Goal: Task Accomplishment & Management: Manage account settings

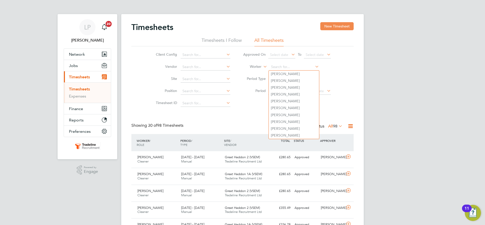
drag, startPoint x: 334, startPoint y: 28, endPoint x: 331, endPoint y: 24, distance: 4.7
click at [334, 28] on button "New Timesheet" at bounding box center [336, 26] width 33 height 8
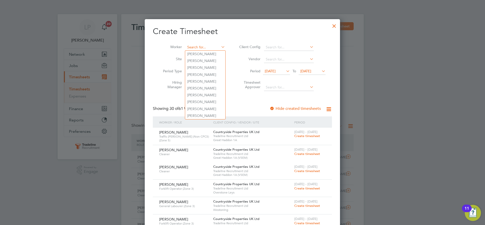
click at [194, 47] on input at bounding box center [205, 47] width 40 height 7
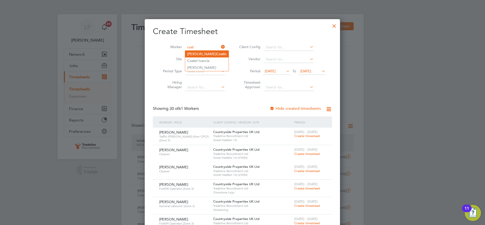
click at [199, 52] on li "[PERSON_NAME] Cost in" at bounding box center [206, 54] width 43 height 7
type input "[PERSON_NAME]"
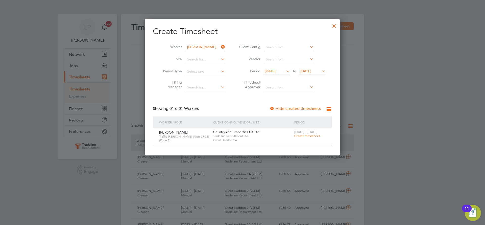
click at [308, 137] on span "Create timesheet" at bounding box center [307, 136] width 26 height 4
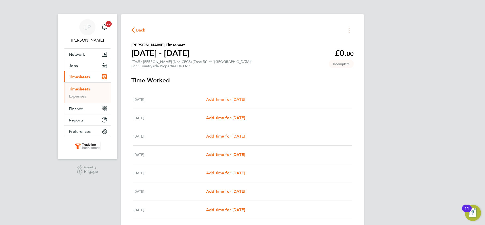
click at [242, 100] on span "Add time for [DATE]" at bounding box center [225, 99] width 39 height 5
select select "30"
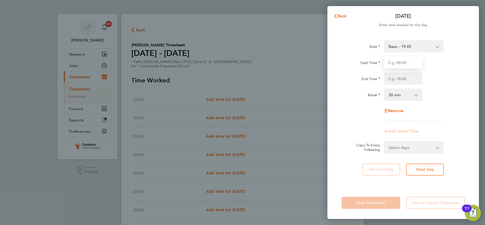
click at [414, 64] on input "Start Time" at bounding box center [403, 63] width 38 height 12
type input "07:00"
click at [398, 80] on input "End Time" at bounding box center [403, 79] width 38 height 12
type input "16:30"
click at [455, 121] on div "Rate Basic - 19.45 Start Time 07:00 End Time 16:30 Break 0 min 15 min 30 min 45…" at bounding box center [402, 80] width 123 height 81
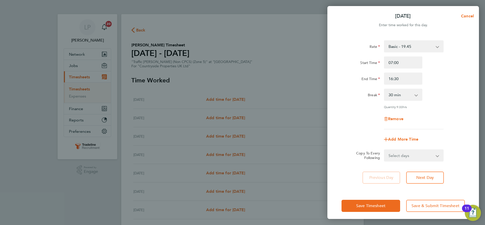
click at [414, 157] on select "Select days Day Weekday (Mon-Fri) Weekend (Sat-Sun) [DATE] [DATE] [DATE] [DATE]…" at bounding box center [410, 155] width 53 height 11
select select "WEEKDAY"
click at [384, 150] on select "Select days Day Weekday (Mon-Fri) Weekend (Sat-Sun) [DATE] [DATE] [DATE] [DATE]…" at bounding box center [410, 155] width 53 height 11
select select "[DATE]"
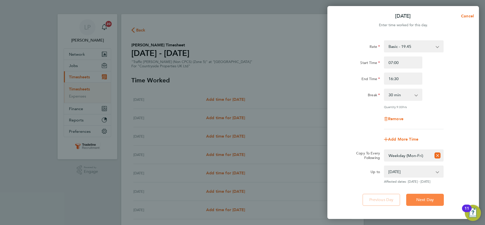
click at [432, 201] on span "Next Day" at bounding box center [424, 200] width 17 height 5
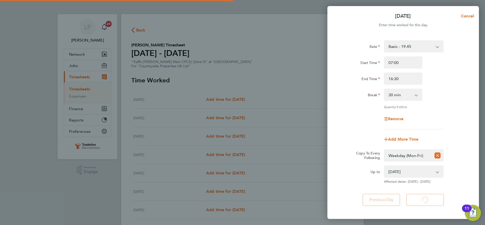
select select "30"
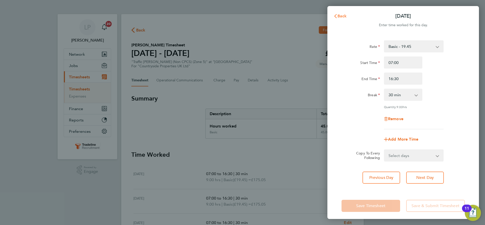
click at [340, 15] on span "Back" at bounding box center [341, 16] width 9 height 5
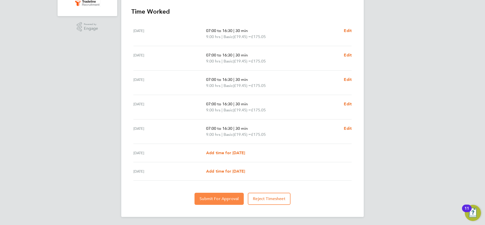
click at [220, 200] on span "Submit For Approval" at bounding box center [218, 199] width 39 height 5
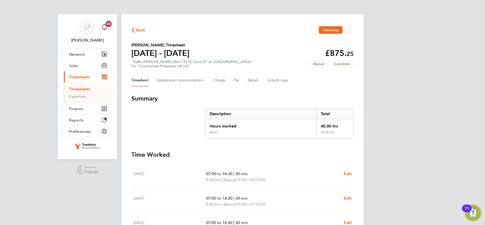
click at [86, 87] on link "Timesheets" at bounding box center [79, 89] width 21 height 5
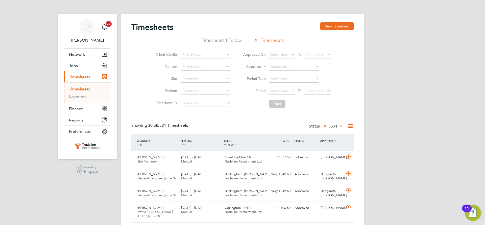
click at [258, 67] on label "Approver" at bounding box center [250, 66] width 23 height 5
click at [257, 74] on li "Worker" at bounding box center [248, 72] width 25 height 7
click at [297, 69] on input at bounding box center [294, 67] width 50 height 7
click at [297, 74] on li "[PERSON_NAME] lski" at bounding box center [294, 74] width 50 height 7
type input "[PERSON_NAME]"
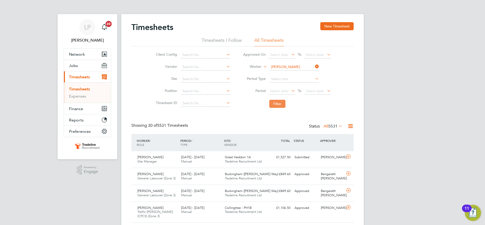
click at [278, 105] on button "Filter" at bounding box center [277, 104] width 16 height 8
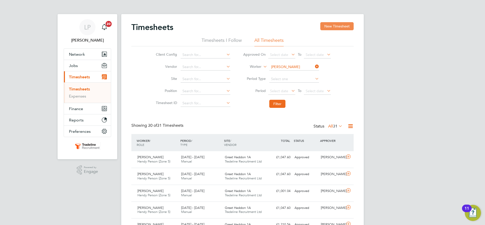
click at [341, 26] on button "New Timesheet" at bounding box center [336, 26] width 33 height 8
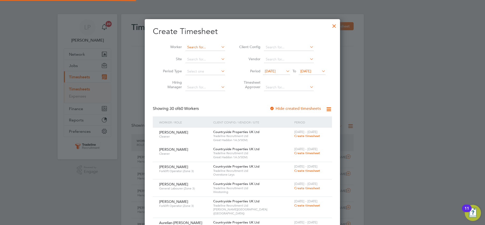
click at [197, 47] on input at bounding box center [205, 47] width 40 height 7
click at [216, 53] on b "Bie" at bounding box center [218, 54] width 5 height 4
type input "[PERSON_NAME]"
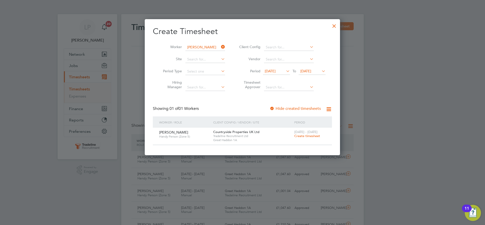
click at [311, 136] on span "Create timesheet" at bounding box center [307, 136] width 26 height 4
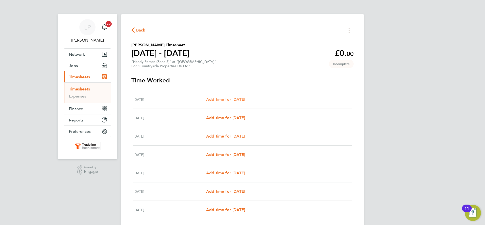
click at [242, 98] on span "Add time for [DATE]" at bounding box center [225, 99] width 39 height 5
select select "30"
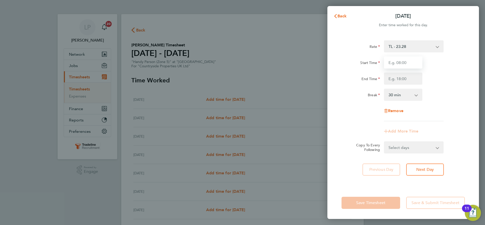
click at [408, 62] on input "Start Time" at bounding box center [403, 63] width 38 height 12
type input "07:00"
click at [405, 78] on input "End Time" at bounding box center [403, 79] width 38 height 12
type input "16:30"
click at [438, 87] on div "Rate TL - 23.28 Start Time 07:00 End Time 16:30 Break 0 min 15 min 30 min 45 mi…" at bounding box center [402, 80] width 123 height 81
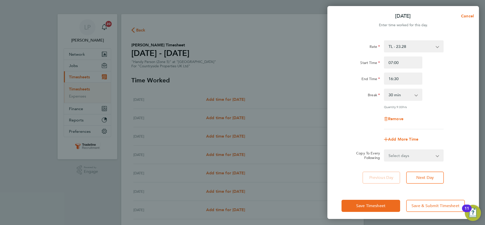
click at [424, 151] on select "Select days Day Weekday (Mon-Fri) Weekend (Sat-Sun) [DATE] [DATE] [DATE] [DATE]…" at bounding box center [410, 155] width 53 height 11
select select "WEEKDAY"
click at [384, 150] on select "Select days Day Weekday (Mon-Fri) Weekend (Sat-Sun) [DATE] [DATE] [DATE] [DATE]…" at bounding box center [410, 155] width 53 height 11
select select "[DATE]"
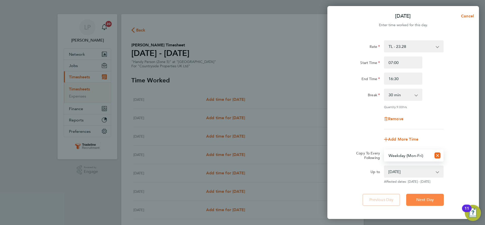
click at [423, 197] on button "Next Day" at bounding box center [425, 200] width 38 height 12
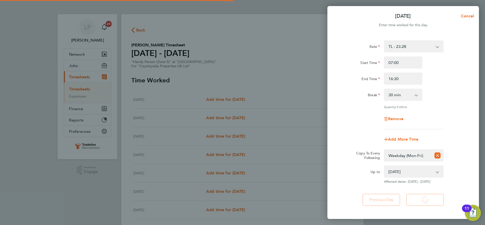
select select "30"
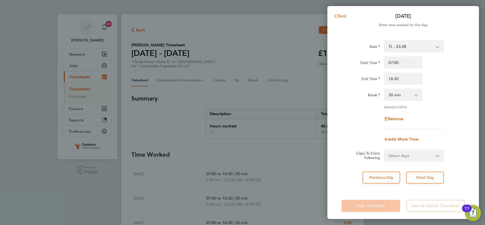
click at [343, 16] on span "Back" at bounding box center [341, 16] width 9 height 5
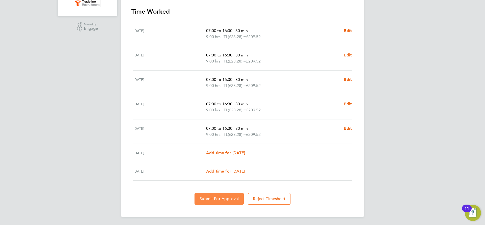
click at [226, 197] on span "Submit For Approval" at bounding box center [218, 199] width 39 height 5
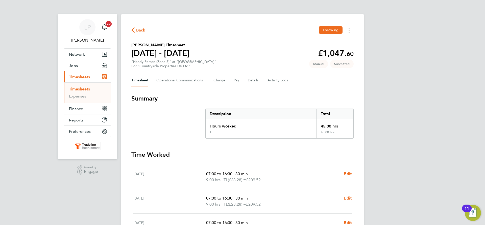
drag, startPoint x: 86, startPoint y: 88, endPoint x: 106, endPoint y: 88, distance: 19.4
click at [86, 88] on link "Timesheets" at bounding box center [79, 89] width 21 height 5
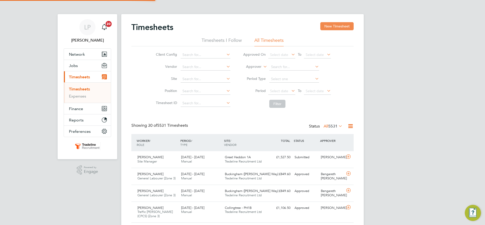
click at [339, 24] on button "New Timesheet" at bounding box center [336, 26] width 33 height 8
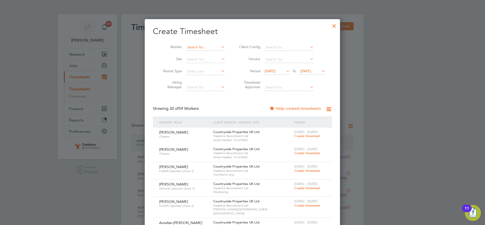
click at [212, 45] on input at bounding box center [205, 47] width 40 height 7
click at [211, 53] on li "[PERSON_NAME] inson" at bounding box center [220, 54] width 71 height 7
type input "[PERSON_NAME]"
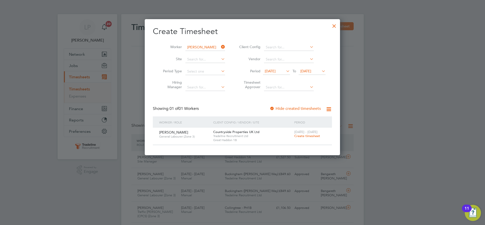
click at [305, 136] on span "Create timesheet" at bounding box center [307, 136] width 26 height 4
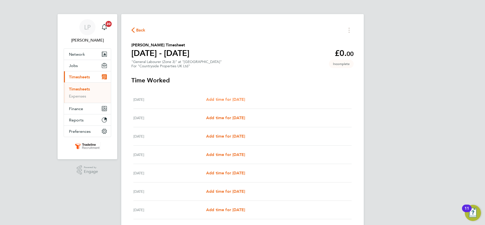
click at [231, 98] on span "Add time for [DATE]" at bounding box center [225, 99] width 39 height 5
select select "30"
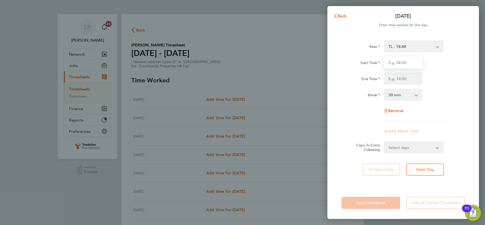
click at [418, 64] on input "Start Time" at bounding box center [403, 63] width 38 height 12
type input "07:00"
click at [405, 77] on input "End Time" at bounding box center [403, 79] width 38 height 12
type input "16:30"
click at [441, 87] on div "Rate TL - 18.88 Start Time 07:00 End Time 16:30 Break 0 min 15 min 30 min 45 mi…" at bounding box center [402, 80] width 123 height 81
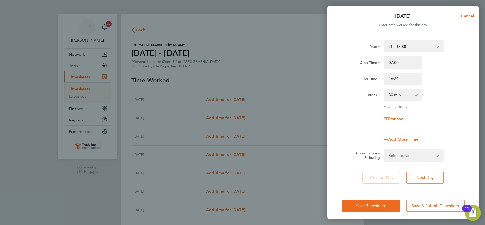
click at [422, 158] on select "Select days Day Weekday (Mon-Fri) Weekend (Sat-Sun) [DATE] [DATE] [DATE] [DATE]…" at bounding box center [410, 155] width 53 height 11
select select "WEEKDAY"
click at [384, 150] on select "Select days Day Weekday (Mon-Fri) Weekend (Sat-Sun) [DATE] [DATE] [DATE] [DATE]…" at bounding box center [410, 155] width 53 height 11
select select "[DATE]"
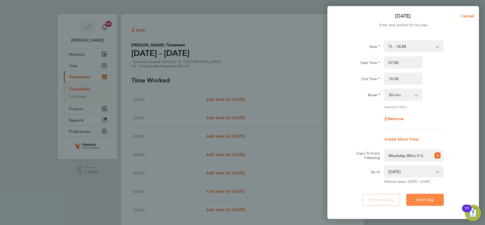
click at [424, 198] on span "Next Day" at bounding box center [424, 200] width 17 height 5
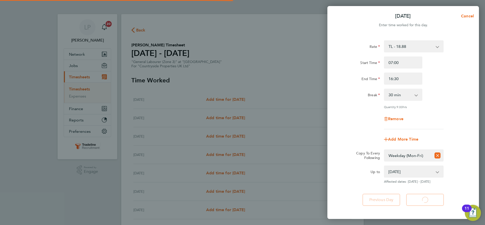
select select "30"
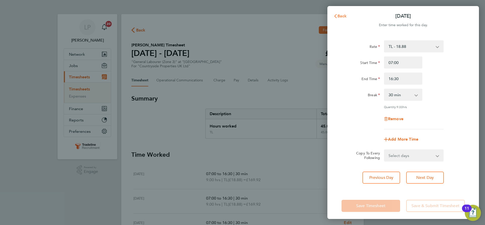
click at [341, 18] on span "Back" at bounding box center [341, 16] width 9 height 5
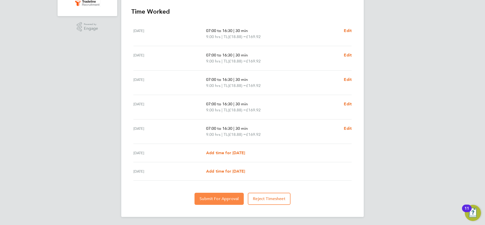
click at [221, 197] on span "Submit For Approval" at bounding box center [218, 199] width 39 height 5
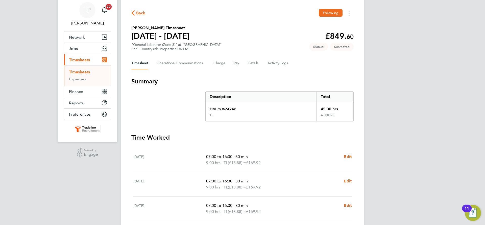
drag, startPoint x: 84, startPoint y: 73, endPoint x: 86, endPoint y: 72, distance: 2.7
click at [84, 73] on link "Timesheets" at bounding box center [79, 72] width 21 height 5
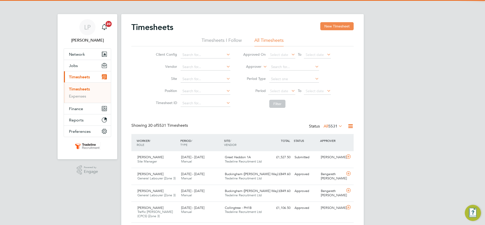
click at [346, 28] on button "New Timesheet" at bounding box center [336, 26] width 33 height 8
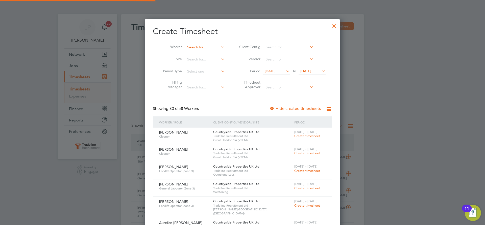
click at [199, 48] on input at bounding box center [205, 47] width 40 height 7
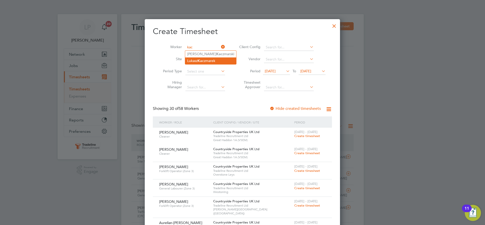
click at [213, 59] on li "[PERSON_NAME] zmarek" at bounding box center [210, 61] width 51 height 7
type input "[PERSON_NAME]"
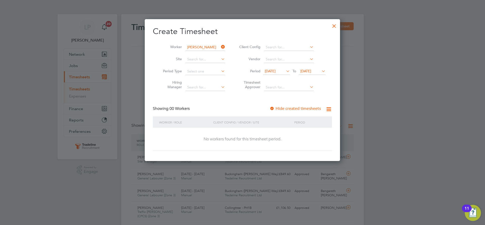
click at [276, 108] on label "Hide created timesheets" at bounding box center [294, 108] width 51 height 5
drag, startPoint x: 313, startPoint y: 75, endPoint x: 319, endPoint y: 74, distance: 6.2
click at [313, 74] on span "[DATE]" at bounding box center [311, 71] width 27 height 7
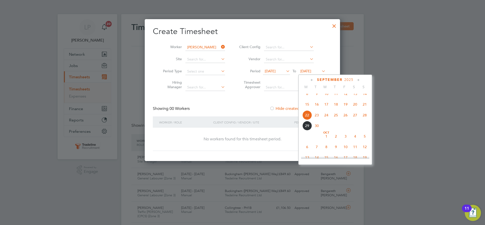
drag, startPoint x: 338, startPoint y: 144, endPoint x: 338, endPoint y: 141, distance: 3.3
click at [338, 141] on span "2" at bounding box center [336, 137] width 10 height 10
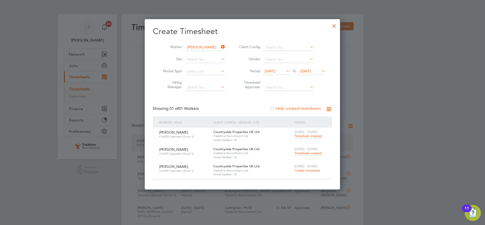
click at [312, 152] on span "Timesheet created" at bounding box center [308, 153] width 28 height 5
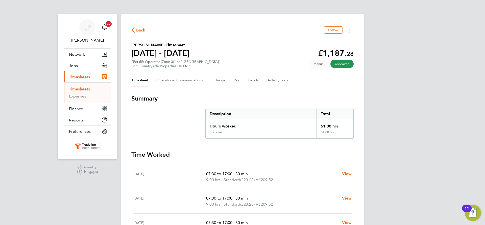
drag, startPoint x: 87, startPoint y: 89, endPoint x: 260, endPoint y: 74, distance: 173.9
click at [87, 89] on link "Timesheets" at bounding box center [79, 89] width 21 height 5
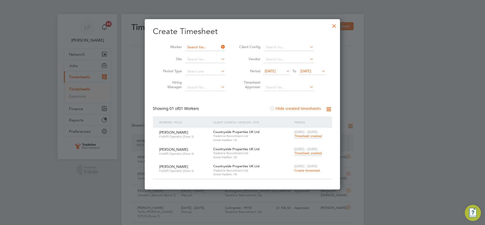
click at [206, 46] on input at bounding box center [205, 47] width 40 height 7
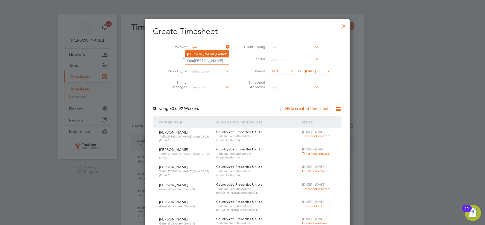
click at [216, 53] on b "Gen" at bounding box center [219, 54] width 7 height 4
type input "[PERSON_NAME]"
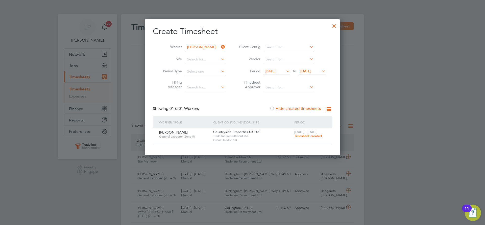
click at [311, 71] on span "[DATE]" at bounding box center [305, 71] width 11 height 5
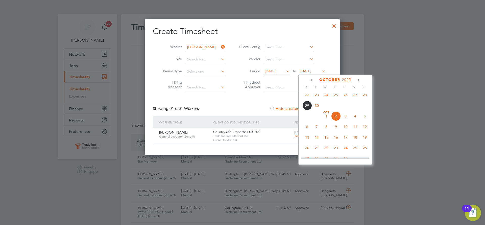
click at [346, 140] on span "17" at bounding box center [346, 138] width 10 height 10
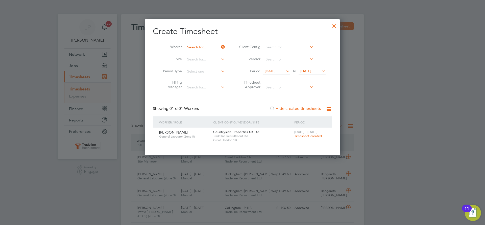
click at [202, 46] on input at bounding box center [205, 47] width 40 height 7
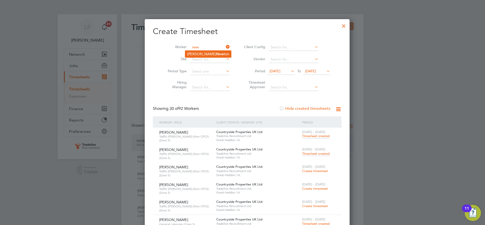
click at [216, 54] on b "New" at bounding box center [220, 54] width 8 height 4
type input "[PERSON_NAME]"
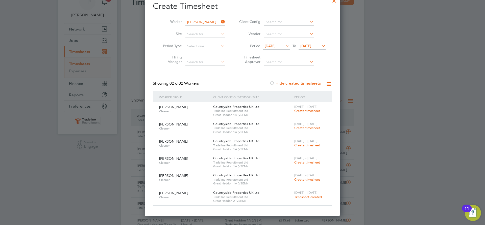
click at [307, 128] on span "Create timesheet" at bounding box center [307, 128] width 26 height 4
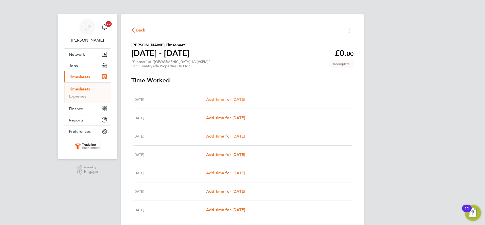
click at [237, 99] on span "Add time for [DATE]" at bounding box center [225, 99] width 39 height 5
select select "30"
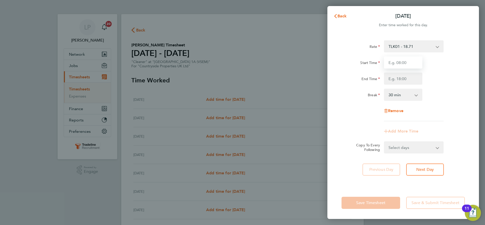
click at [405, 65] on input "Start Time" at bounding box center [403, 63] width 38 height 12
type input "07:00"
click at [407, 80] on input "End Time" at bounding box center [403, 79] width 38 height 12
type input "10:30"
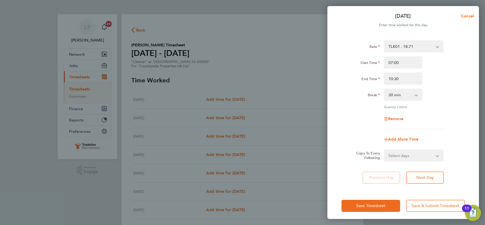
click at [432, 73] on div "End Time 10:30" at bounding box center [402, 79] width 127 height 12
click at [409, 152] on select "Select days Day Weekday (Mon-Fri) Weekend (Sat-Sun) [DATE] [DATE] [DATE] [DATE]…" at bounding box center [410, 155] width 53 height 11
select select "WEEKDAY"
click at [384, 150] on select "Select days Day Weekday (Mon-Fri) Weekend (Sat-Sun) [DATE] [DATE] [DATE] [DATE]…" at bounding box center [410, 155] width 53 height 11
select select "[DATE]"
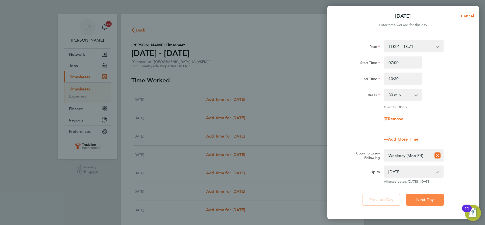
click at [424, 200] on span "Next Day" at bounding box center [424, 200] width 17 height 5
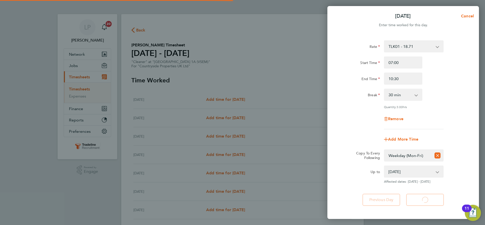
select select "30"
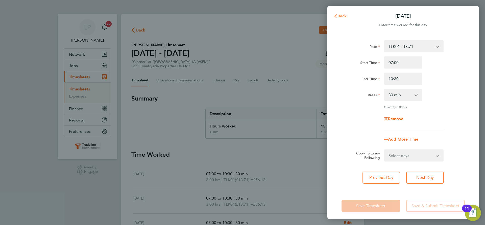
click at [339, 17] on span "Back" at bounding box center [341, 16] width 9 height 5
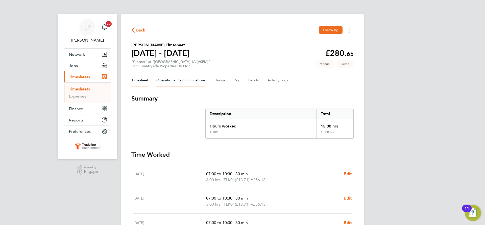
click at [182, 83] on Communications-tab "Operational Communications" at bounding box center [180, 80] width 49 height 12
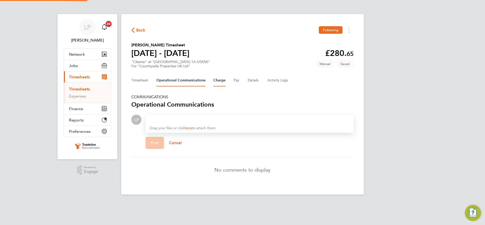
click at [221, 82] on button "Charge" at bounding box center [219, 80] width 12 height 12
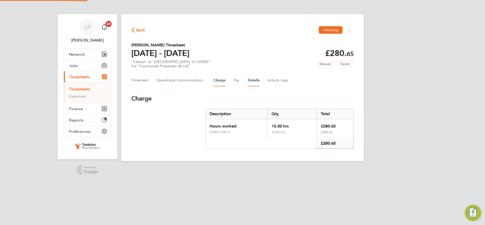
click at [258, 82] on button "Details" at bounding box center [254, 80] width 12 height 12
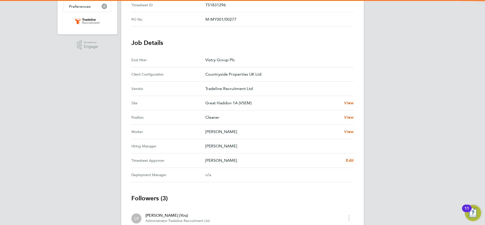
scroll to position [126, 0]
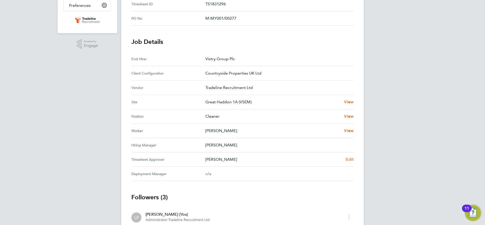
click at [352, 160] on span "Edit" at bounding box center [350, 159] width 8 height 5
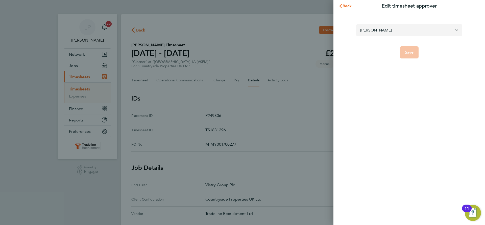
click at [407, 29] on input "[PERSON_NAME]" at bounding box center [409, 30] width 106 height 12
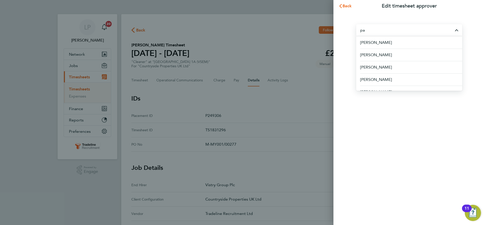
type input "p"
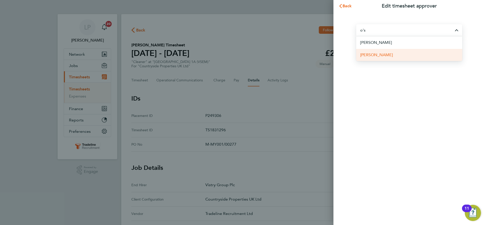
click at [392, 53] on li "[PERSON_NAME]" at bounding box center [409, 55] width 106 height 12
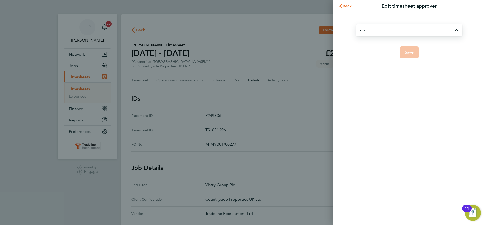
type input "[PERSON_NAME]"
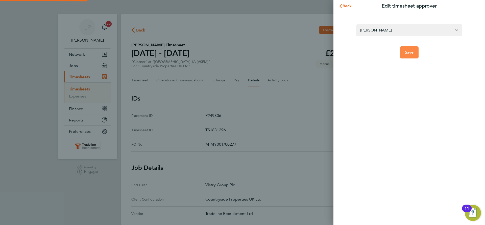
click at [411, 57] on button "Save" at bounding box center [409, 52] width 19 height 12
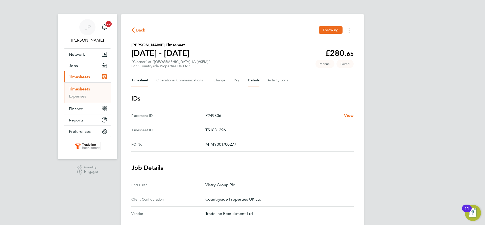
click at [142, 78] on button "Timesheet" at bounding box center [139, 80] width 17 height 12
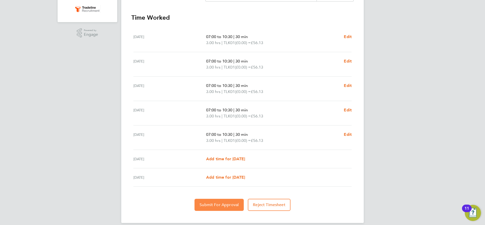
scroll to position [143, 0]
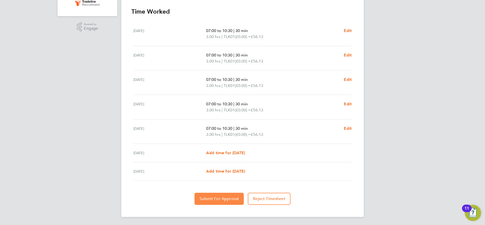
click at [217, 199] on span "Submit For Approval" at bounding box center [218, 199] width 39 height 5
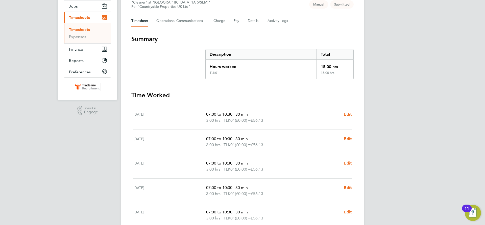
scroll to position [17, 0]
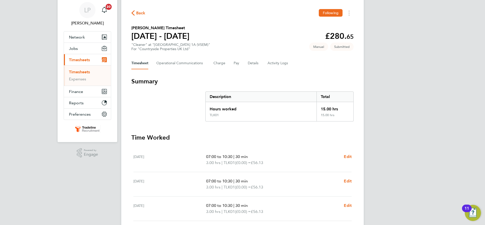
drag, startPoint x: 69, startPoint y: 72, endPoint x: 92, endPoint y: 72, distance: 23.0
click at [69, 72] on link "Timesheets" at bounding box center [79, 72] width 21 height 5
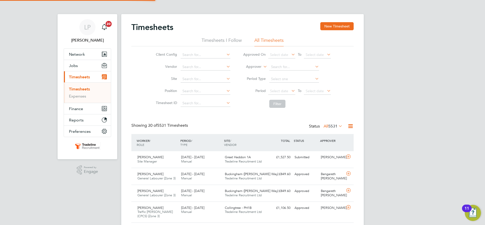
scroll to position [3, 3]
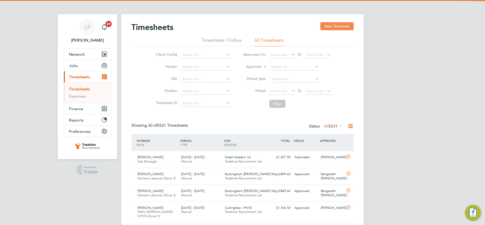
click at [336, 24] on button "New Timesheet" at bounding box center [336, 26] width 33 height 8
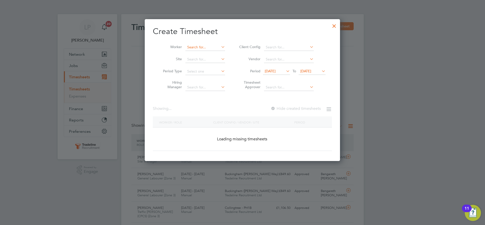
click at [197, 48] on input at bounding box center [205, 47] width 40 height 7
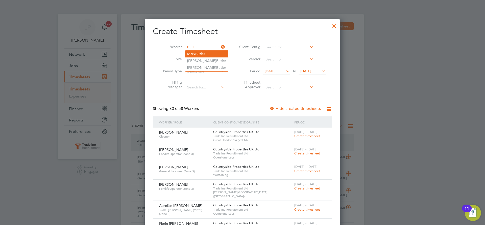
click at [198, 52] on b "Butl" at bounding box center [198, 54] width 7 height 4
type input "[PERSON_NAME]"
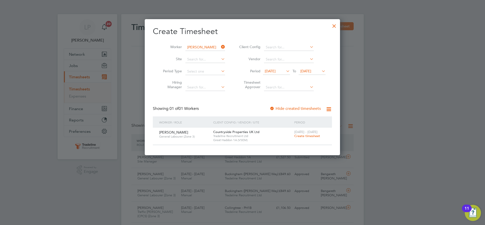
click at [313, 74] on span "[DATE]" at bounding box center [311, 71] width 27 height 7
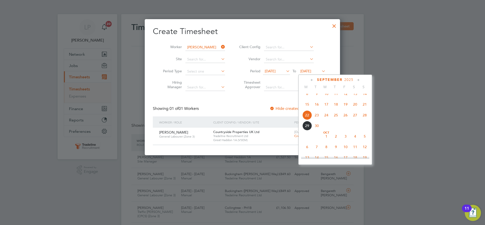
click at [336, 141] on span "2" at bounding box center [336, 137] width 10 height 10
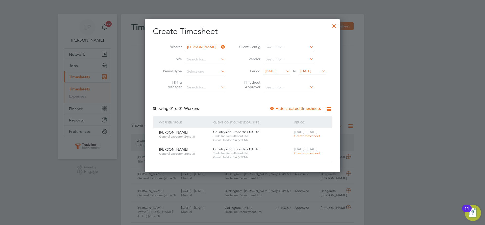
click at [274, 108] on div at bounding box center [271, 109] width 5 height 5
click at [334, 24] on div at bounding box center [334, 24] width 9 height 9
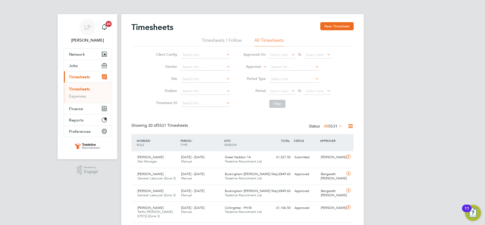
click at [256, 66] on label "Approver" at bounding box center [250, 66] width 23 height 5
click at [251, 69] on ul "Worker Approver" at bounding box center [249, 76] width 26 height 14
click at [253, 73] on li "Approver" at bounding box center [287, 67] width 100 height 12
click at [257, 68] on label "Approver" at bounding box center [250, 66] width 23 height 5
click at [249, 77] on li "Approver" at bounding box center [248, 79] width 25 height 7
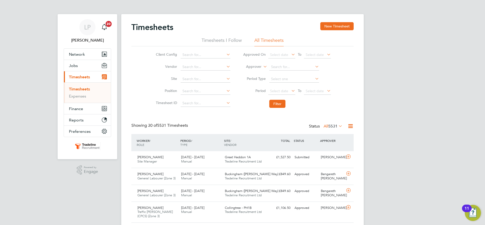
click at [256, 67] on label "Approver" at bounding box center [250, 66] width 23 height 5
click at [250, 74] on li "Worker" at bounding box center [248, 72] width 25 height 7
drag, startPoint x: 273, startPoint y: 72, endPoint x: 285, endPoint y: 67, distance: 12.3
click at [285, 68] on input at bounding box center [294, 67] width 50 height 7
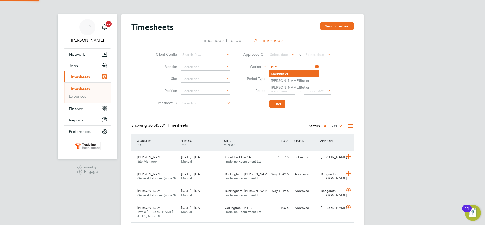
click at [283, 74] on b "But" at bounding box center [282, 74] width 6 height 4
type input "[PERSON_NAME]"
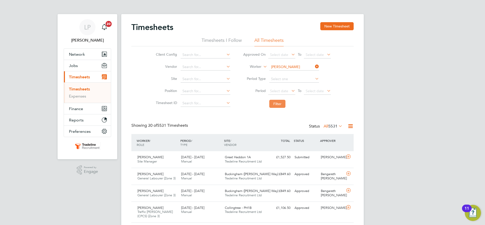
click at [277, 103] on button "Filter" at bounding box center [277, 104] width 16 height 8
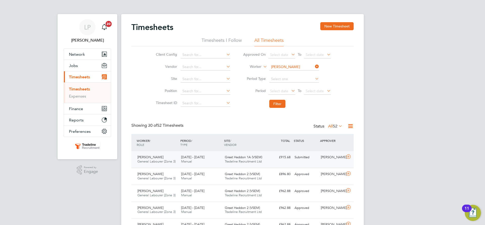
click at [239, 164] on span "Tradeline Recruitment Ltd" at bounding box center [243, 162] width 37 height 4
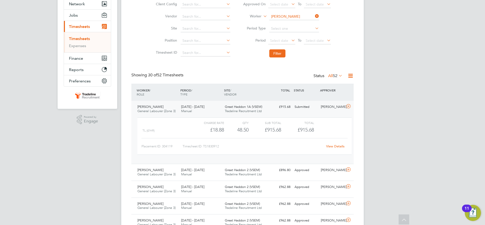
click at [339, 146] on link "View Details" at bounding box center [335, 146] width 18 height 4
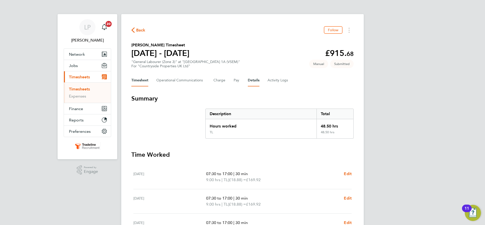
click at [257, 81] on button "Details" at bounding box center [254, 80] width 12 height 12
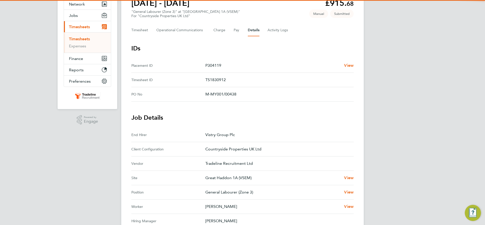
scroll to position [51, 0]
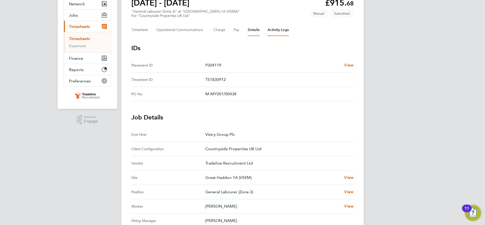
click at [278, 30] on Logs-tab "Activity Logs" at bounding box center [277, 30] width 21 height 12
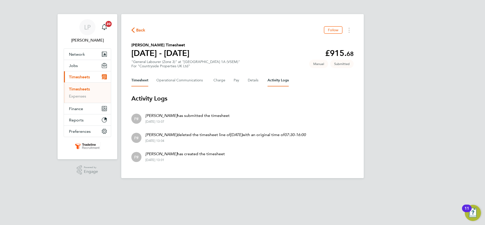
click at [143, 81] on button "Timesheet" at bounding box center [139, 80] width 17 height 12
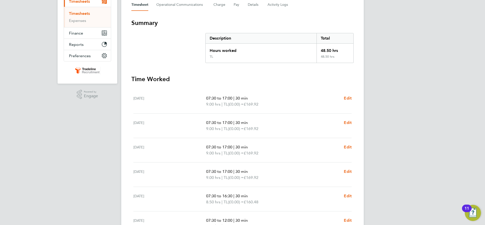
scroll to position [101, 0]
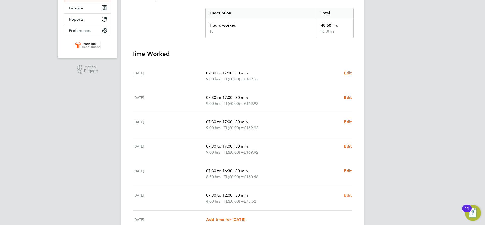
click at [348, 197] on span "Edit" at bounding box center [348, 195] width 8 height 5
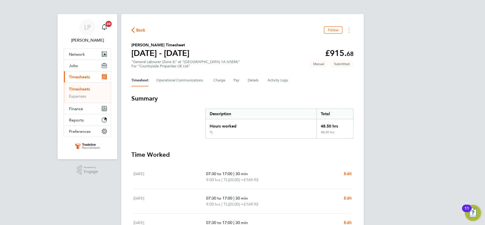
select select "30"
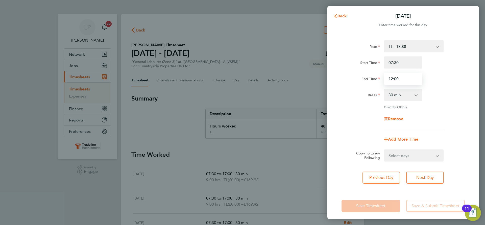
drag, startPoint x: 415, startPoint y: 80, endPoint x: 276, endPoint y: 85, distance: 139.0
click at [280, 87] on div "Back Sat 27 Sep Enter time worked for this day. Rate TL - 18.88 Start Time 07:3…" at bounding box center [242, 112] width 485 height 225
type input "13:30"
drag, startPoint x: 401, startPoint y: 63, endPoint x: 295, endPoint y: 51, distance: 106.7
click at [327, 58] on div "Rate TL - 18.88 Start Time 07:30 End Time 13:30 Break 0 min 15 min 30 min 45 mi…" at bounding box center [403, 112] width 152 height 156
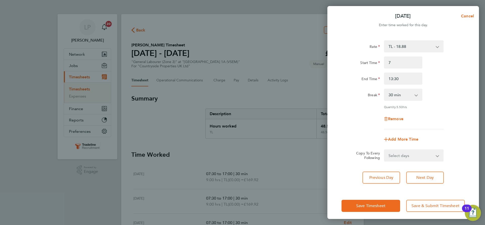
type input "07:00"
click at [447, 107] on div "Quantity: 5.50 hrs" at bounding box center [402, 107] width 127 height 4
click at [427, 175] on span "Next Day" at bounding box center [424, 177] width 17 height 5
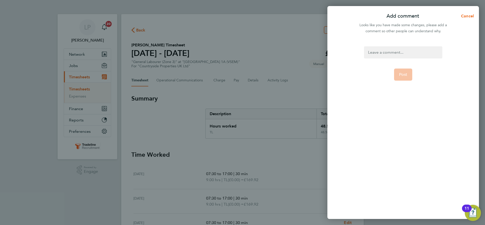
click at [407, 54] on div at bounding box center [403, 52] width 78 height 12
click at [412, 52] on div at bounding box center [403, 52] width 78 height 12
click at [404, 69] on button "Post" at bounding box center [403, 75] width 18 height 12
select select "30"
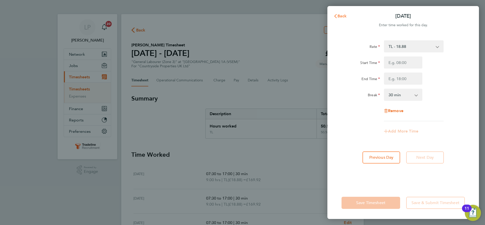
click at [339, 17] on span "Back" at bounding box center [341, 16] width 9 height 5
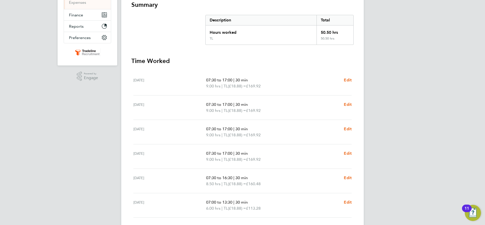
scroll to position [101, 0]
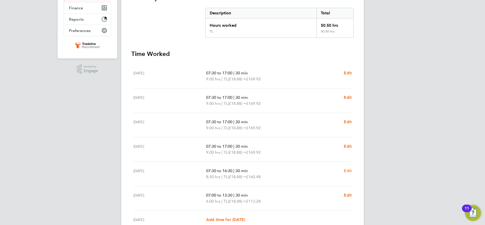
click at [349, 170] on span "Edit" at bounding box center [348, 171] width 8 height 5
select select "30"
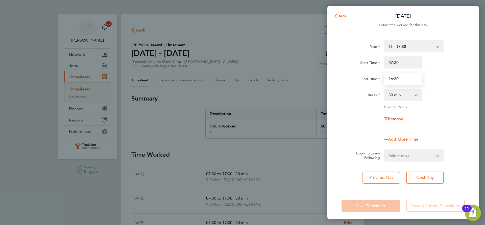
drag, startPoint x: 405, startPoint y: 77, endPoint x: 359, endPoint y: 75, distance: 46.5
click at [361, 76] on div "End Time 16:30" at bounding box center [402, 79] width 127 height 12
type input "17:00"
click at [354, 72] on div "Start Time 07:30 End Time 17:00" at bounding box center [402, 71] width 127 height 28
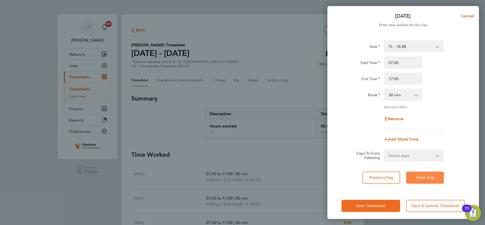
click at [423, 176] on span "Next Day" at bounding box center [424, 177] width 17 height 5
select select "30"
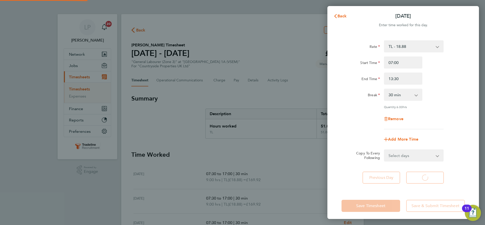
select select "30"
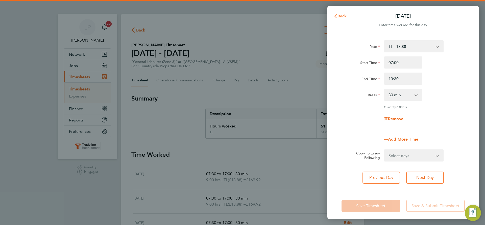
click at [339, 15] on span "Back" at bounding box center [341, 16] width 9 height 5
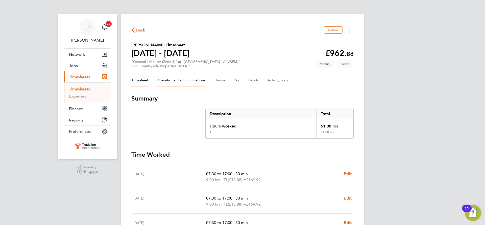
click at [174, 77] on Communications-tab "Operational Communications" at bounding box center [180, 80] width 49 height 12
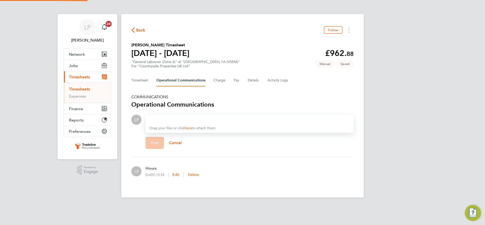
click at [206, 81] on div "Timesheet Operational Communications Charge Pay Details Activity Logs" at bounding box center [242, 80] width 222 height 12
click at [220, 81] on button "Charge" at bounding box center [219, 80] width 12 height 12
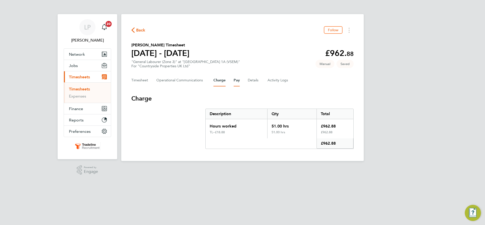
click at [239, 82] on button "Pay" at bounding box center [237, 80] width 6 height 12
click at [254, 80] on button "Details" at bounding box center [254, 80] width 12 height 12
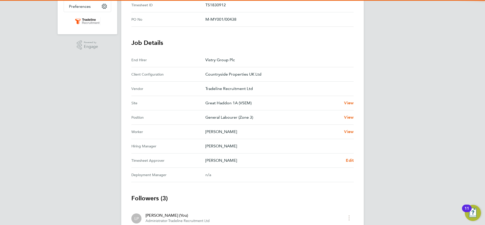
scroll to position [126, 0]
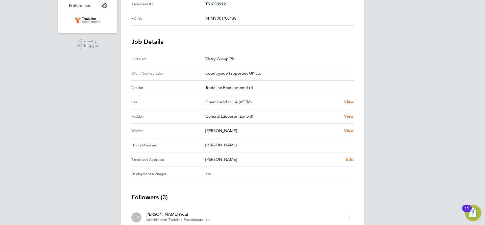
click at [349, 158] on span "Edit" at bounding box center [350, 159] width 8 height 5
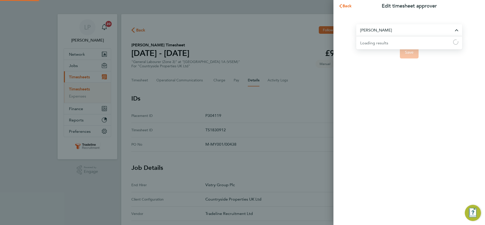
click at [426, 31] on input "[PERSON_NAME]" at bounding box center [409, 30] width 106 height 12
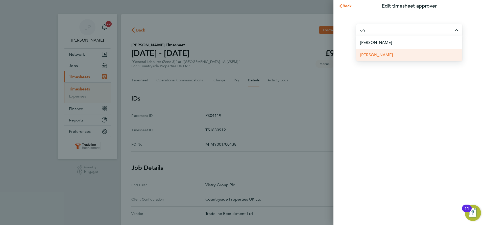
click at [377, 54] on span "[PERSON_NAME]" at bounding box center [376, 55] width 33 height 6
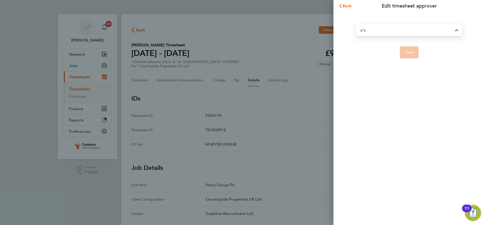
type input "[PERSON_NAME]"
click at [405, 53] on button "Save" at bounding box center [409, 52] width 19 height 12
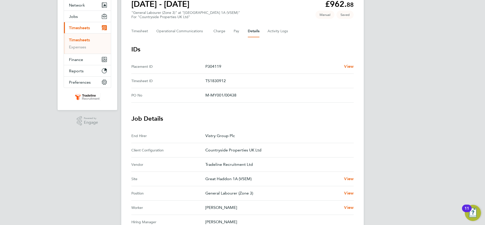
scroll to position [51, 0]
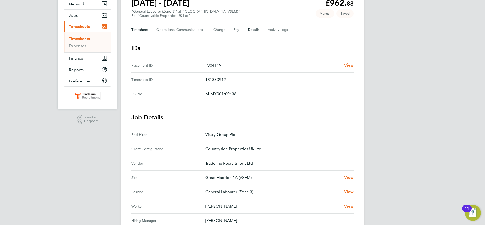
click at [142, 30] on button "Timesheet" at bounding box center [139, 30] width 17 height 12
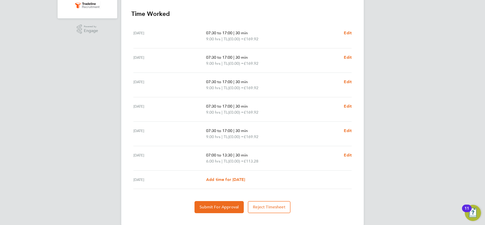
scroll to position [149, 0]
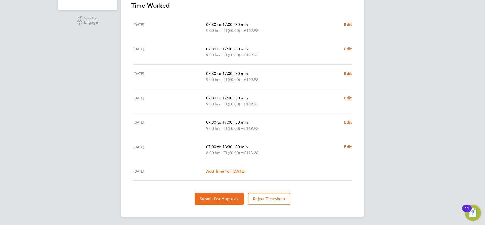
click at [207, 206] on div "Back Following Mark Butler's Timesheet 22 - 28 Sept 2025 £962. 88 "General Labo…" at bounding box center [242, 41] width 242 height 353
click at [211, 201] on span "Submit For Approval" at bounding box center [218, 199] width 39 height 5
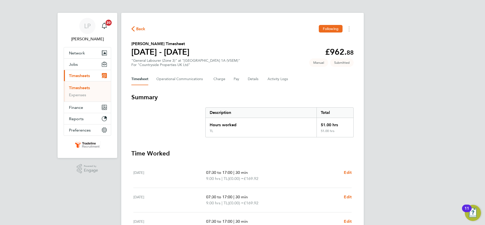
scroll to position [0, 0]
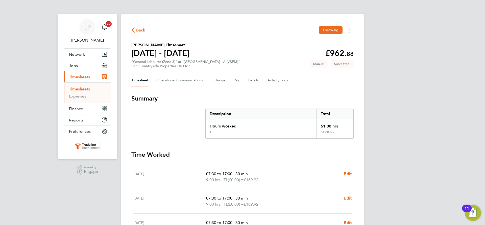
drag, startPoint x: 82, startPoint y: 88, endPoint x: 89, endPoint y: 88, distance: 6.8
click at [82, 88] on link "Timesheets" at bounding box center [79, 89] width 21 height 5
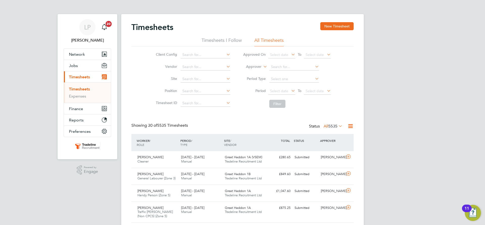
click at [256, 70] on li "Approver" at bounding box center [287, 67] width 100 height 12
click at [256, 67] on label "Approver" at bounding box center [250, 66] width 23 height 5
click at [247, 73] on li "Worker" at bounding box center [248, 72] width 25 height 7
click at [297, 68] on input at bounding box center [294, 67] width 50 height 7
click at [291, 72] on li "Brian Will iams" at bounding box center [294, 74] width 50 height 7
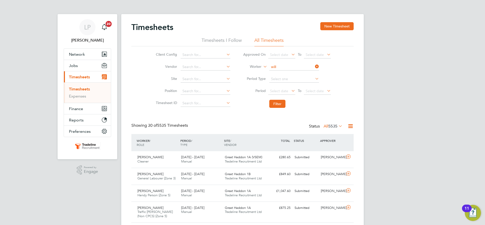
type input "[PERSON_NAME]"
click at [280, 103] on button "Filter" at bounding box center [277, 104] width 16 height 8
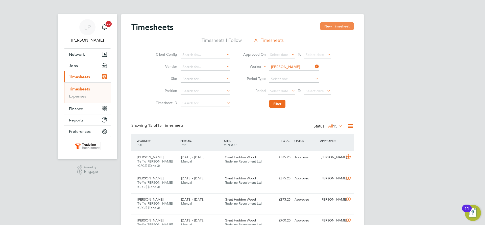
click at [330, 25] on button "New Timesheet" at bounding box center [336, 26] width 33 height 8
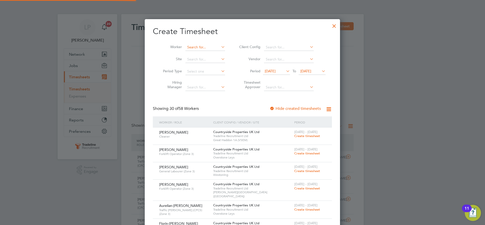
click at [203, 47] on input at bounding box center [205, 47] width 40 height 7
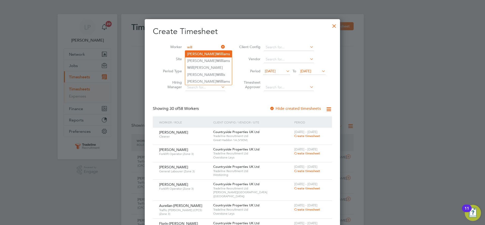
click at [207, 51] on li "Brian Will iams" at bounding box center [208, 54] width 47 height 7
type input "[PERSON_NAME]"
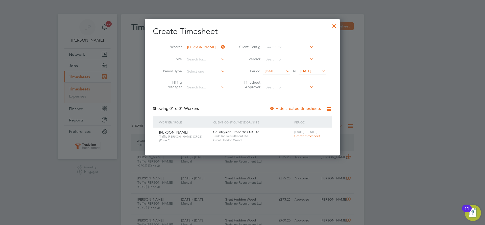
click at [299, 136] on span "Create timesheet" at bounding box center [307, 136] width 26 height 4
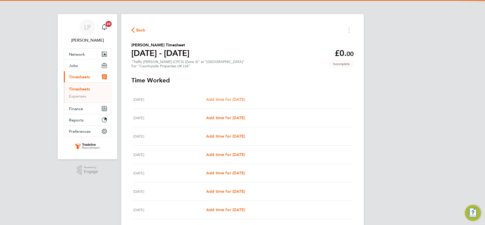
click at [217, 98] on span "Add time for [DATE]" at bounding box center [225, 99] width 39 height 5
select select "30"
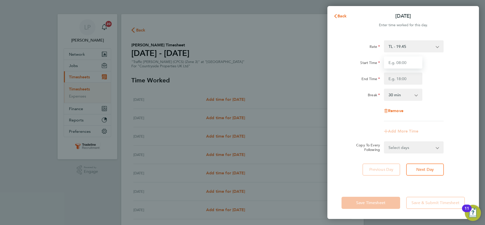
click at [408, 67] on input "Start Time" at bounding box center [403, 63] width 38 height 12
type input "07:00"
click at [408, 78] on input "End Time" at bounding box center [403, 79] width 38 height 12
type input "16:30"
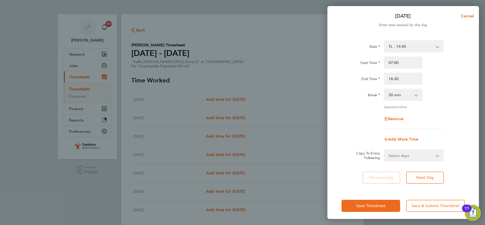
click at [432, 91] on div "Break 0 min 15 min 30 min 45 min 60 min 75 min 90 min" at bounding box center [402, 95] width 127 height 12
click at [420, 157] on select "Select days Day Weekday (Mon-Fri) Weekend (Sat-Sun) [DATE] [DATE] [DATE] [DATE]…" at bounding box center [410, 155] width 53 height 11
select select "WEEKDAY"
click at [384, 150] on select "Select days Day Weekday (Mon-Fri) Weekend (Sat-Sun) [DATE] [DATE] [DATE] [DATE]…" at bounding box center [410, 155] width 53 height 11
select select "[DATE]"
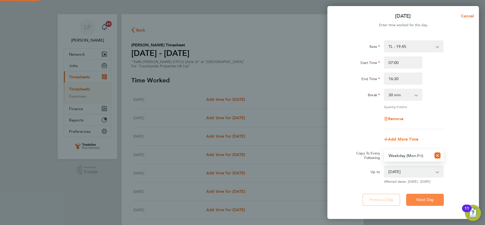
click at [418, 205] on button "Next Day" at bounding box center [425, 200] width 38 height 12
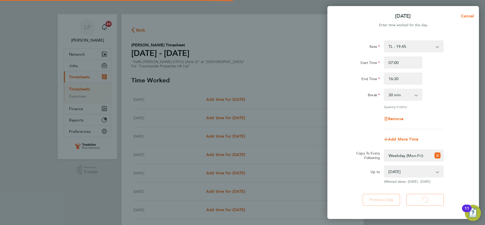
select select "30"
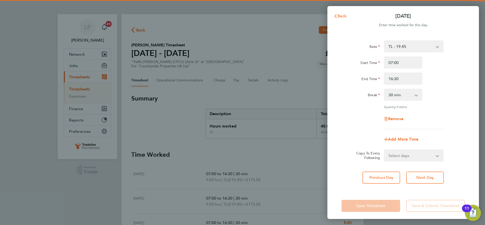
click at [341, 16] on span "Back" at bounding box center [341, 16] width 9 height 5
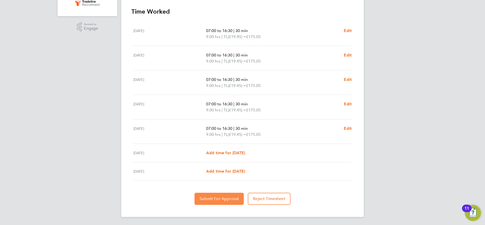
click at [222, 200] on span "Submit For Approval" at bounding box center [218, 199] width 39 height 5
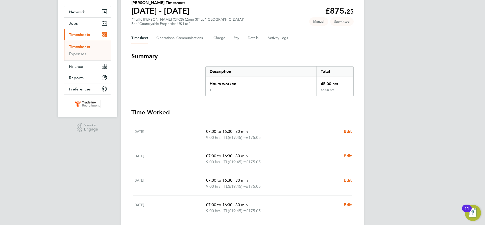
click at [79, 47] on link "Timesheets" at bounding box center [79, 46] width 21 height 5
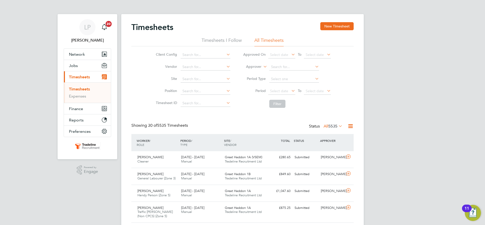
click at [256, 66] on label "Approver" at bounding box center [250, 66] width 23 height 5
click at [331, 26] on button "New Timesheet" at bounding box center [336, 26] width 33 height 8
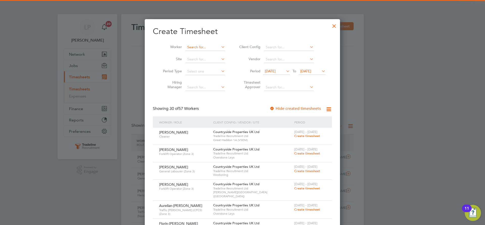
click at [200, 46] on input at bounding box center [205, 47] width 40 height 7
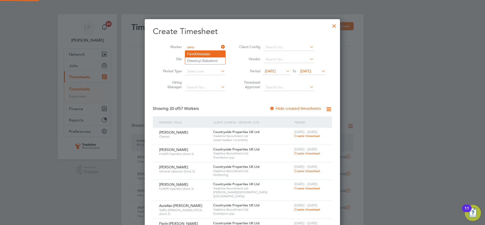
click at [200, 53] on b "Omo" at bounding box center [199, 54] width 8 height 4
type input "Femi Omolade"
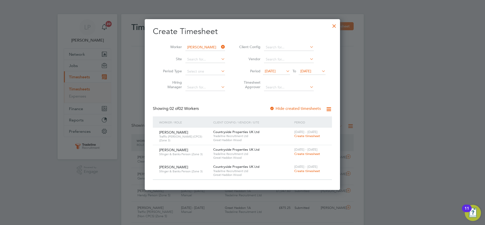
click at [307, 135] on span "Create timesheet" at bounding box center [307, 136] width 26 height 4
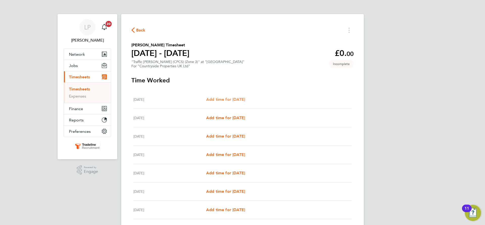
click at [231, 100] on span "Add time for [DATE]" at bounding box center [225, 99] width 39 height 5
select select "30"
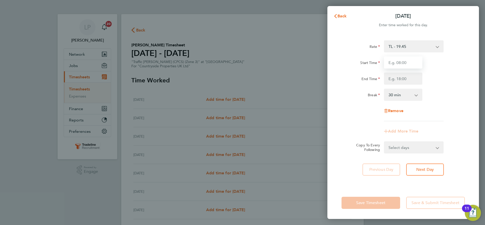
click at [407, 63] on input "Start Time" at bounding box center [403, 63] width 38 height 12
type input "07:00"
click at [408, 78] on input "End Time" at bounding box center [403, 79] width 38 height 12
type input "16:30"
click at [459, 90] on div "Break 0 min 15 min 30 min 45 min 60 min 75 min 90 min" at bounding box center [402, 95] width 127 height 12
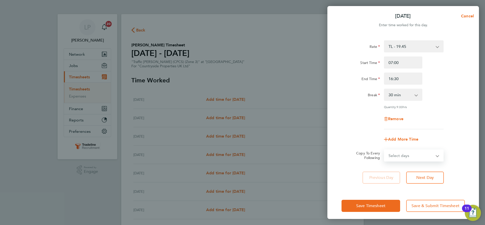
click at [424, 155] on select "Select days Day Weekday (Mon-Fri) Weekend (Sat-Sun) [DATE] [DATE] [DATE] [DATE]…" at bounding box center [410, 155] width 53 height 11
select select "WEEKDAY"
click at [384, 150] on select "Select days Day Weekday (Mon-Fri) Weekend (Sat-Sun) [DATE] [DATE] [DATE] [DATE]…" at bounding box center [410, 155] width 53 height 11
select select "[DATE]"
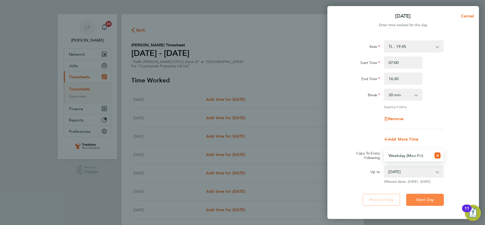
click at [428, 197] on button "Next Day" at bounding box center [425, 200] width 38 height 12
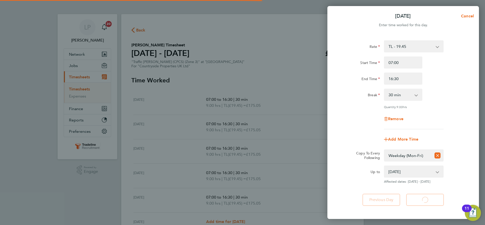
select select "30"
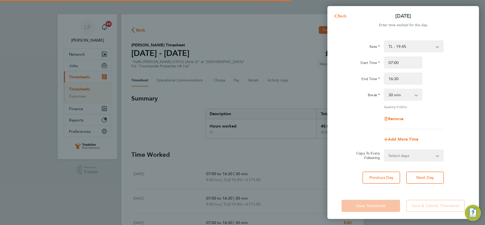
click at [343, 15] on span "Back" at bounding box center [341, 16] width 9 height 5
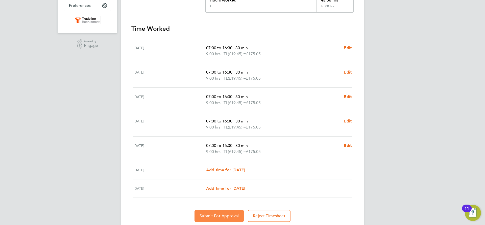
drag, startPoint x: 210, startPoint y: 215, endPoint x: 209, endPoint y: 213, distance: 2.7
click at [210, 215] on span "Submit For Approval" at bounding box center [218, 216] width 39 height 5
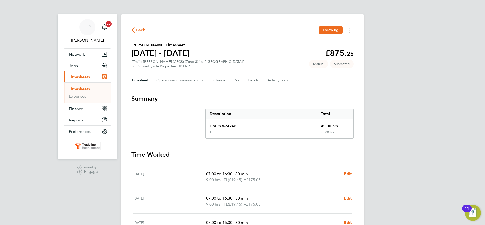
click at [75, 87] on link "Timesheets" at bounding box center [79, 89] width 21 height 5
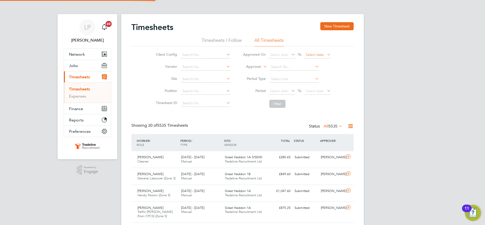
scroll to position [13, 44]
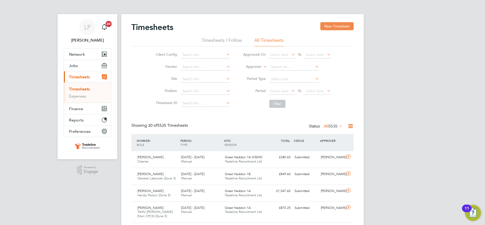
click at [339, 27] on button "New Timesheet" at bounding box center [336, 26] width 33 height 8
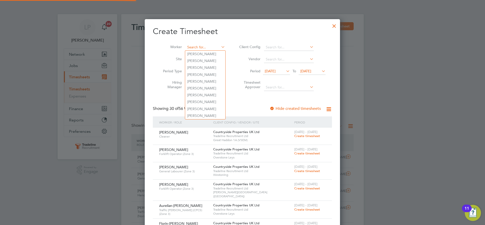
click at [199, 47] on input at bounding box center [205, 47] width 40 height 7
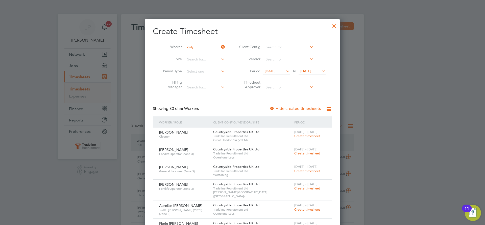
click at [198, 55] on li "Lassana Coly" at bounding box center [205, 54] width 40 height 7
type input "Lassana Coly"
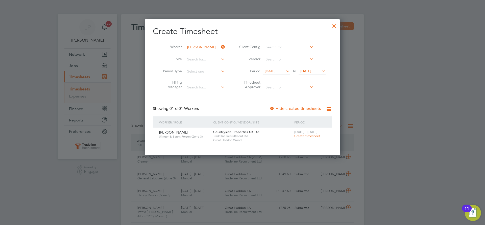
click at [297, 136] on span "Create timesheet" at bounding box center [307, 136] width 26 height 4
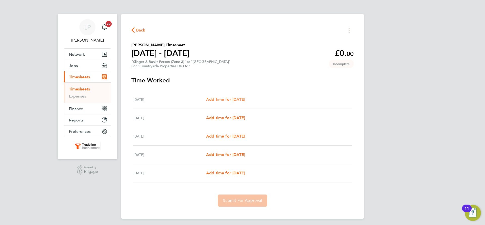
click at [227, 100] on span "Add time for [DATE]" at bounding box center [225, 99] width 39 height 5
select select "30"
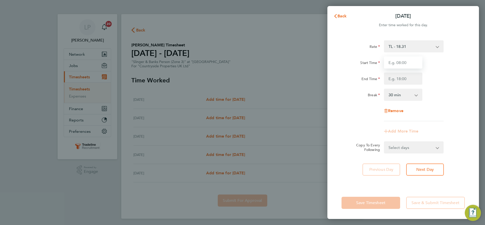
drag, startPoint x: 403, startPoint y: 60, endPoint x: 405, endPoint y: 67, distance: 6.8
click at [403, 60] on input "Start Time" at bounding box center [403, 63] width 38 height 12
type input "07:00"
click at [405, 79] on input "End Time" at bounding box center [403, 79] width 38 height 12
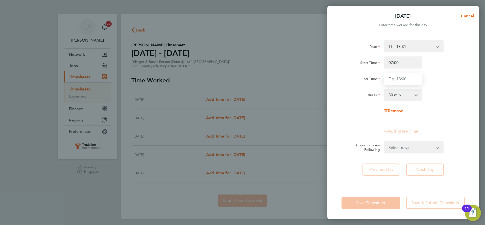
type input "16:30"
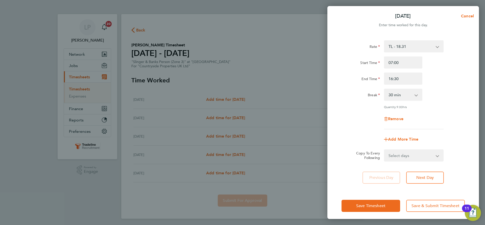
click at [428, 97] on div "Break 0 min 15 min 30 min 45 min 60 min 75 min 90 min" at bounding box center [402, 95] width 127 height 12
drag, startPoint x: 422, startPoint y: 154, endPoint x: 426, endPoint y: 143, distance: 11.9
click at [422, 154] on select "Select days Day Tuesday Wednesday Thursday Friday" at bounding box center [410, 155] width 53 height 11
select select "DAY"
click at [384, 150] on select "Select days Day Tuesday Wednesday Thursday Friday" at bounding box center [410, 155] width 53 height 11
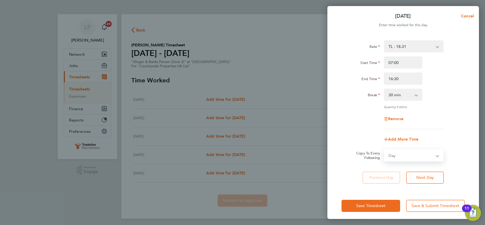
select select "2025-09-26"
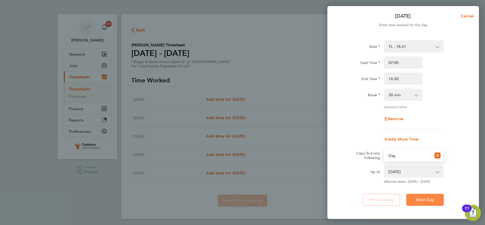
click at [424, 199] on span "Next Day" at bounding box center [424, 200] width 17 height 5
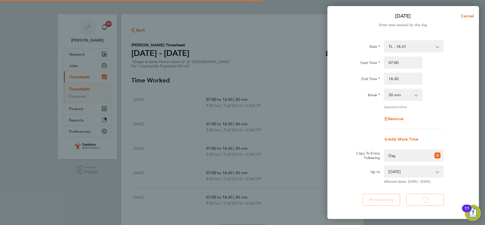
select select "30"
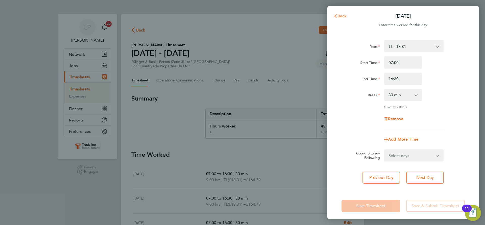
click at [344, 16] on span "Back" at bounding box center [341, 16] width 9 height 5
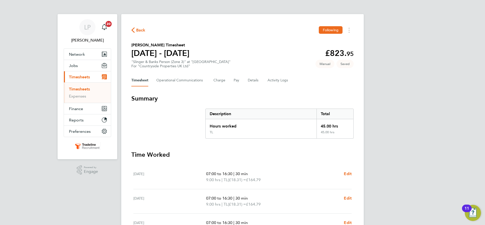
click at [79, 90] on link "Timesheets" at bounding box center [79, 89] width 21 height 5
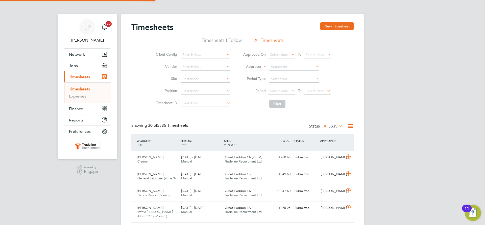
scroll to position [13, 44]
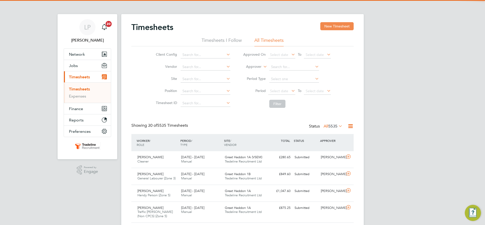
click at [335, 27] on button "New Timesheet" at bounding box center [336, 26] width 33 height 8
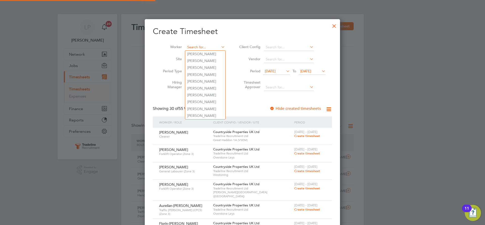
click at [212, 46] on input at bounding box center [205, 47] width 40 height 7
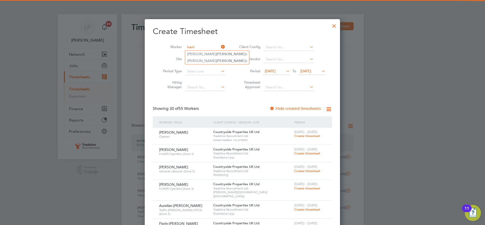
click at [216, 59] on b "Harri" at bounding box center [230, 61] width 29 height 4
type input "Matthew Harris"
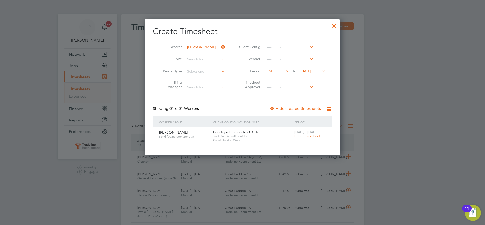
click at [306, 138] on span "Create timesheet" at bounding box center [307, 136] width 26 height 4
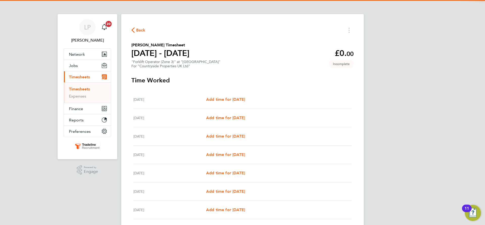
click at [234, 96] on div "Mon 22 Sep Add time for Mon 22 Sep Add time for Mon 22 Sep" at bounding box center [242, 100] width 218 height 18
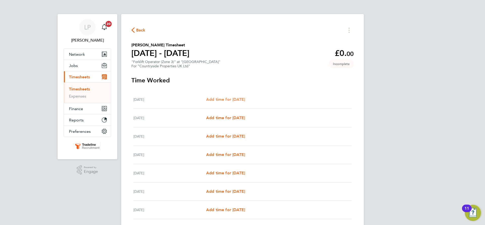
click at [234, 101] on span "Add time for [DATE]" at bounding box center [225, 99] width 39 height 5
select select "30"
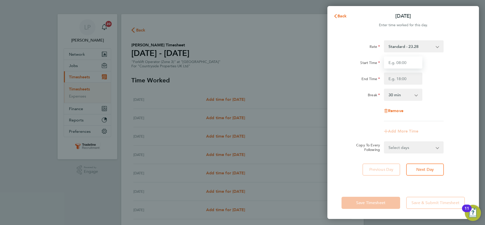
drag, startPoint x: 411, startPoint y: 60, endPoint x: 412, endPoint y: 64, distance: 4.3
click at [411, 60] on input "Start Time" at bounding box center [403, 63] width 38 height 12
type input "07:00"
click at [389, 83] on input "End Time" at bounding box center [403, 79] width 38 height 12
type input "16:30"
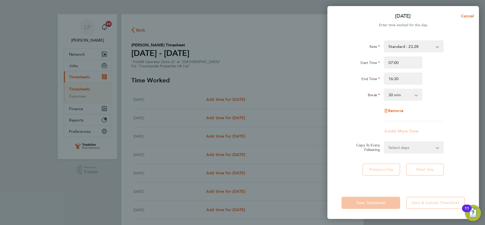
click at [435, 95] on div "Break 0 min 15 min 30 min 45 min 60 min 75 min 90 min" at bounding box center [402, 95] width 127 height 12
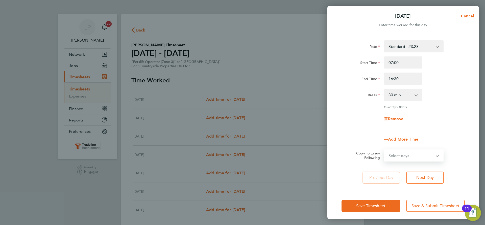
click at [417, 156] on select "Select days Day Weekday (Mon-Fri) Weekend (Sat-Sun) [DATE] [DATE] [DATE] [DATE]…" at bounding box center [410, 155] width 53 height 11
select select "WEEKDAY"
click at [384, 150] on select "Select days Day Weekday (Mon-Fri) Weekend (Sat-Sun) [DATE] [DATE] [DATE] [DATE]…" at bounding box center [410, 155] width 53 height 11
select select "[DATE]"
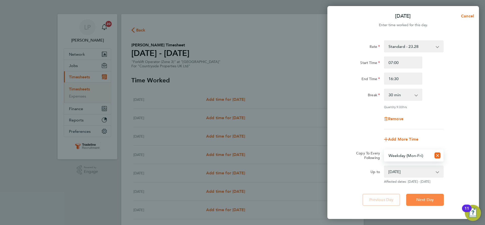
click at [416, 198] on span "Next Day" at bounding box center [424, 200] width 17 height 5
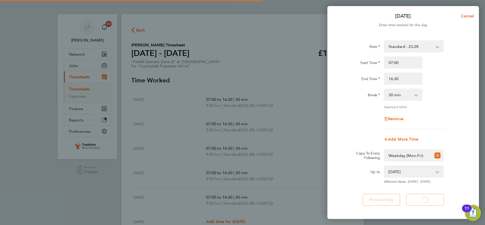
select select "30"
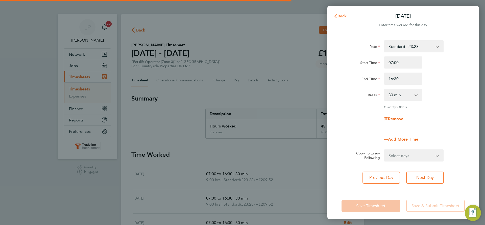
click at [338, 15] on span "Back" at bounding box center [341, 16] width 9 height 5
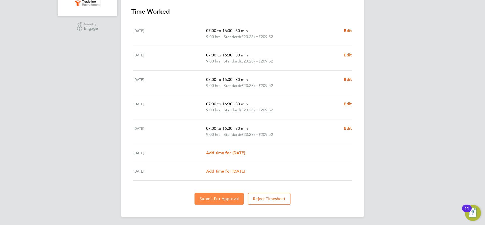
click at [217, 204] on button "Submit For Approval" at bounding box center [218, 199] width 49 height 12
click at [346, 129] on span "Edit" at bounding box center [348, 128] width 8 height 5
select select "30"
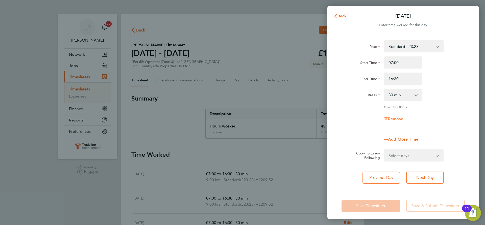
click at [394, 118] on span "Remove" at bounding box center [395, 119] width 15 height 5
select select "null"
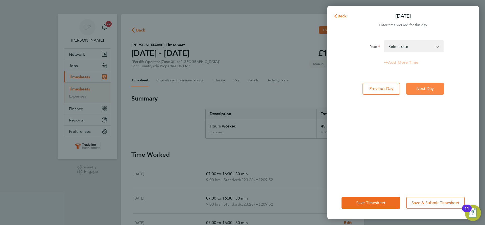
click at [425, 91] on button "Next Day" at bounding box center [425, 89] width 38 height 12
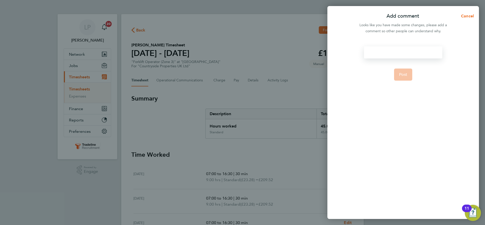
drag, startPoint x: 396, startPoint y: 49, endPoint x: 397, endPoint y: 51, distance: 2.7
click at [396, 48] on div at bounding box center [403, 52] width 78 height 12
click at [406, 72] on span "Post" at bounding box center [403, 74] width 8 height 5
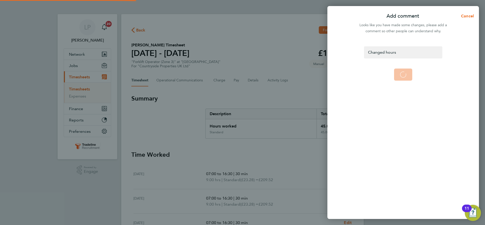
select select "30"
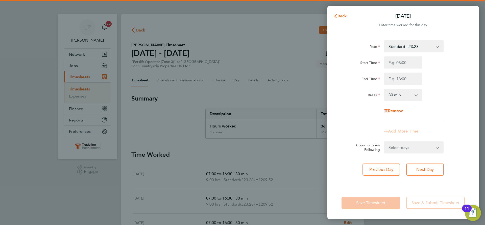
click at [334, 10] on div "Back Sat 27 Sep Enter time worked for this day. Rate Standard - 23.28 Start Tim…" at bounding box center [403, 112] width 152 height 213
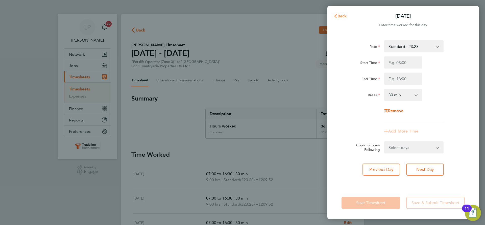
click at [344, 20] on button "Back" at bounding box center [339, 16] width 23 height 10
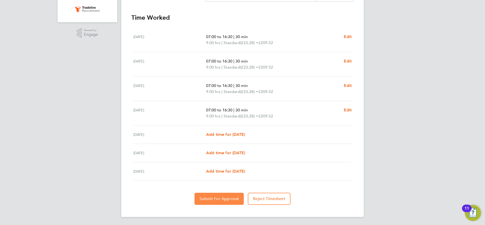
click at [212, 198] on span "Submit For Approval" at bounding box center [218, 199] width 39 height 5
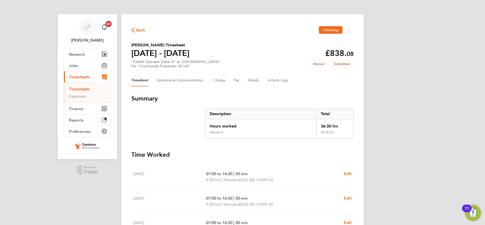
click at [80, 88] on link "Timesheets" at bounding box center [79, 89] width 21 height 5
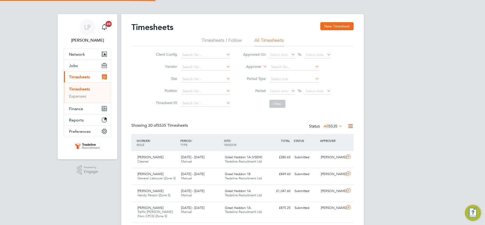
scroll to position [13, 44]
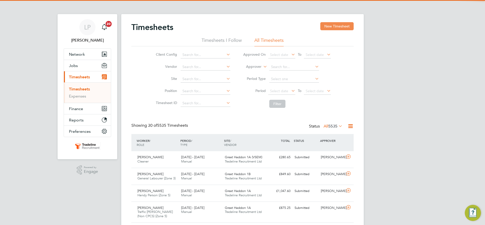
click at [342, 27] on button "New Timesheet" at bounding box center [336, 26] width 33 height 8
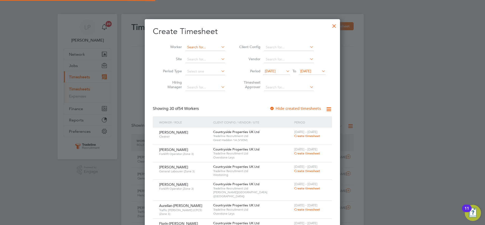
click at [208, 47] on input at bounding box center [205, 47] width 40 height 7
type input "coo"
click at [207, 51] on ul "Aidan Coo per" at bounding box center [208, 54] width 46 height 7
click at [207, 46] on input at bounding box center [205, 47] width 40 height 7
click at [216, 54] on b "Coop" at bounding box center [220, 54] width 9 height 4
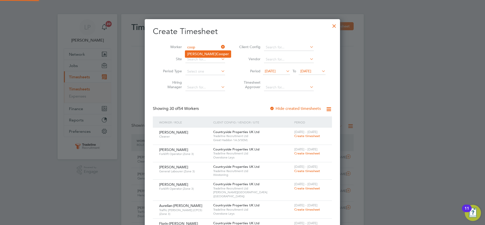
type input "Aidan Cooper"
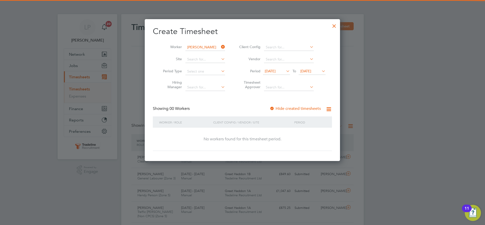
click at [274, 109] on div at bounding box center [271, 109] width 5 height 5
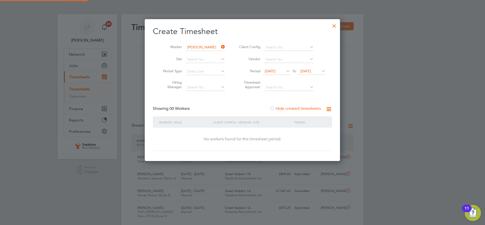
click at [309, 71] on span "[DATE]" at bounding box center [305, 71] width 11 height 5
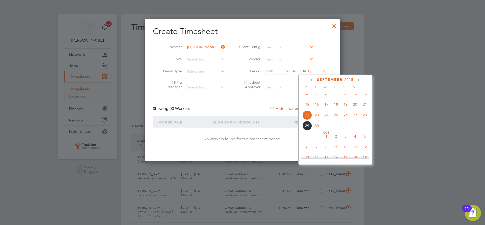
click at [338, 152] on span "9" at bounding box center [336, 147] width 10 height 10
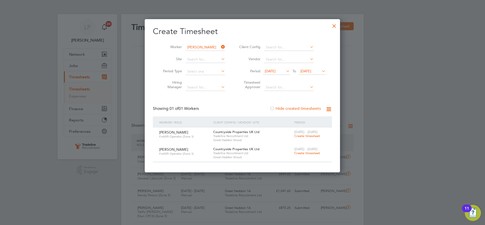
click at [311, 135] on span "Create timesheet" at bounding box center [307, 136] width 26 height 4
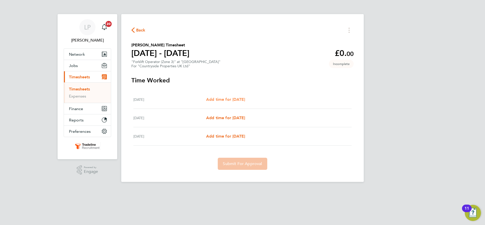
click at [232, 100] on span "Add time for [DATE]" at bounding box center [225, 99] width 39 height 5
select select "30"
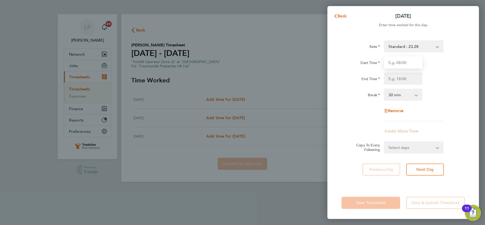
click at [412, 60] on input "Start Time" at bounding box center [403, 63] width 38 height 12
type input "07:00"
drag, startPoint x: 411, startPoint y: 80, endPoint x: 411, endPoint y: 84, distance: 4.5
click at [411, 80] on input "End Time" at bounding box center [403, 79] width 38 height 12
type input "16:30"
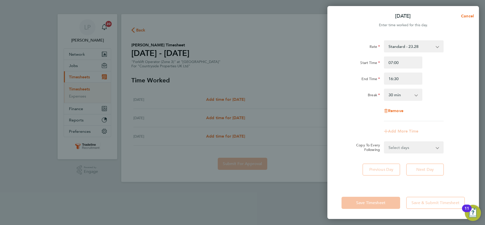
click at [446, 73] on div "End Time 16:30" at bounding box center [402, 79] width 127 height 12
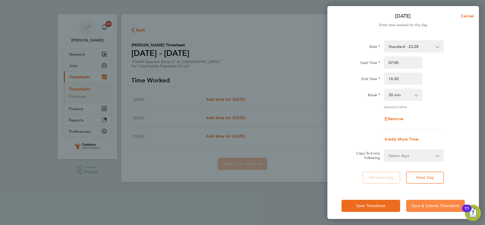
click at [425, 205] on span "Save & Submit Timesheet" at bounding box center [435, 206] width 48 height 5
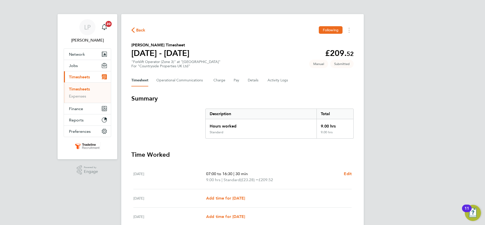
click at [89, 89] on link "Timesheets" at bounding box center [79, 89] width 21 height 5
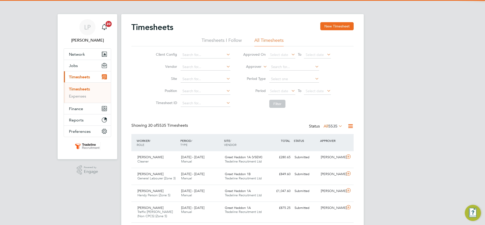
click at [347, 31] on div "Timesheets New Timesheet" at bounding box center [242, 29] width 222 height 15
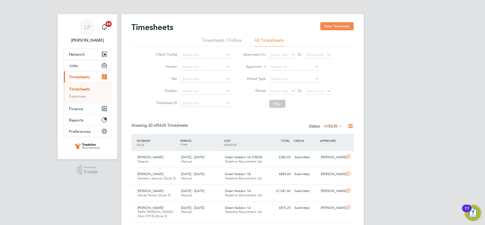
click at [336, 26] on button "New Timesheet" at bounding box center [336, 26] width 33 height 8
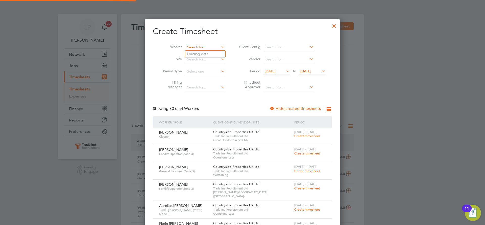
click at [198, 45] on input at bounding box center [205, 47] width 40 height 7
click at [199, 59] on li "Marcus Simp son" at bounding box center [208, 61] width 47 height 7
type input "[PERSON_NAME]"
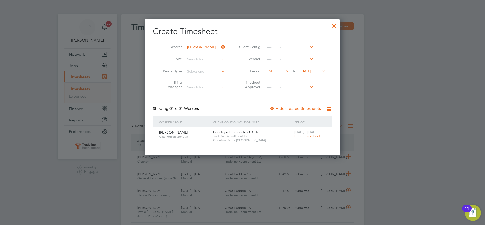
click at [307, 137] on span "Create timesheet" at bounding box center [307, 136] width 26 height 4
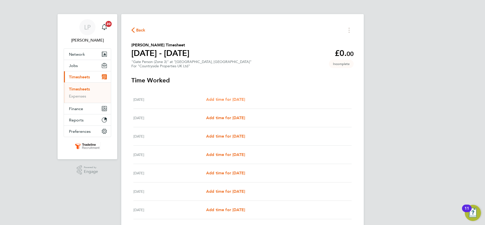
click at [237, 100] on span "Add time for [DATE]" at bounding box center [225, 99] width 39 height 5
select select "30"
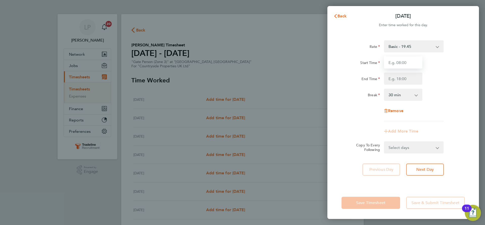
click at [417, 62] on input "Start Time" at bounding box center [403, 63] width 38 height 12
type input "07:00"
click at [402, 79] on input "End Time" at bounding box center [403, 79] width 38 height 12
type input "16:30"
click at [434, 93] on div "Break 0 min 15 min 30 min 45 min 60 min 75 min 90 min" at bounding box center [402, 95] width 127 height 12
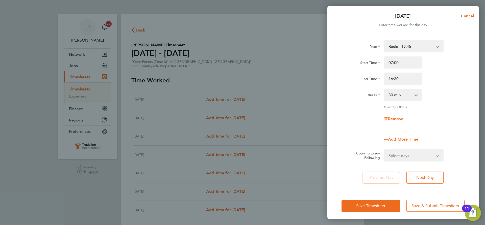
click at [433, 158] on select "Select days Day Weekday (Mon-Fri) Weekend (Sat-Sun) [DATE] [DATE] [DATE] [DATE]…" at bounding box center [410, 155] width 53 height 11
select select "WEEKDAY"
click at [384, 150] on select "Select days Day Weekday (Mon-Fri) Weekend (Sat-Sun) [DATE] [DATE] [DATE] [DATE]…" at bounding box center [410, 155] width 53 height 11
select select "[DATE]"
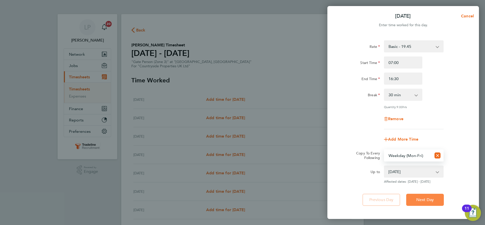
click at [427, 198] on span "Next Day" at bounding box center [424, 200] width 17 height 5
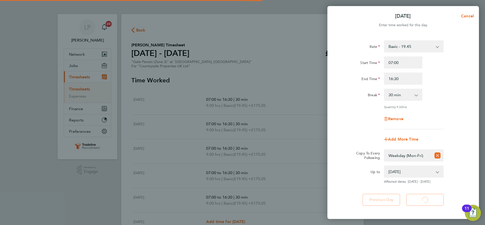
select select "30"
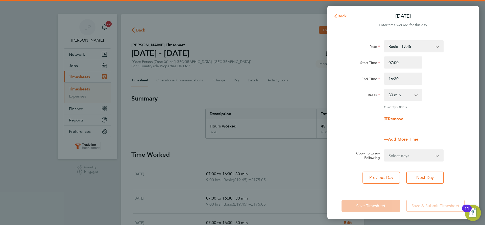
click at [342, 15] on span "Back" at bounding box center [341, 16] width 9 height 5
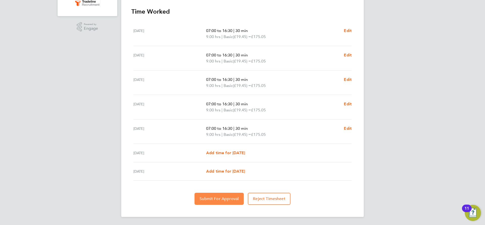
click at [227, 197] on span "Submit For Approval" at bounding box center [218, 199] width 39 height 5
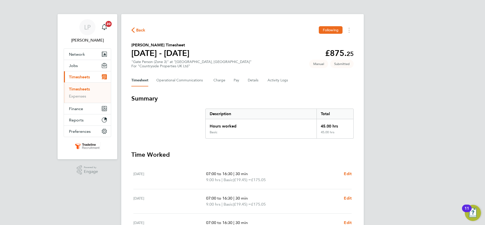
drag, startPoint x: 80, startPoint y: 89, endPoint x: 98, endPoint y: 89, distance: 17.9
click at [80, 89] on link "Timesheets" at bounding box center [79, 89] width 21 height 5
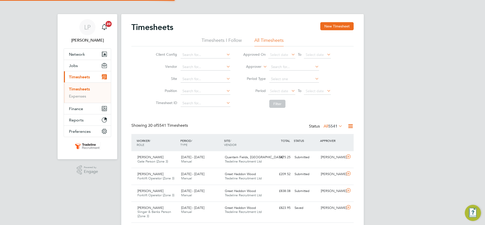
scroll to position [13, 44]
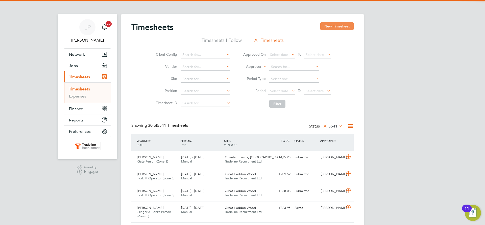
click at [337, 28] on button "New Timesheet" at bounding box center [336, 26] width 33 height 8
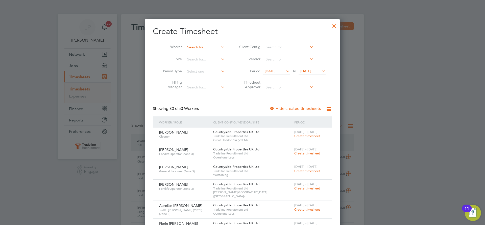
click at [207, 50] on input at bounding box center [205, 47] width 40 height 7
type input "coly"
click at [335, 26] on div at bounding box center [334, 24] width 9 height 9
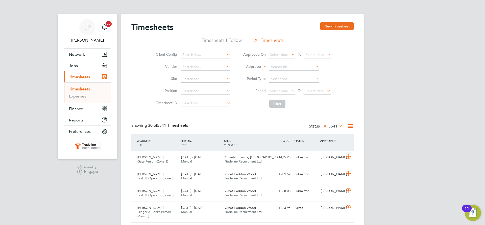
click at [248, 68] on label "Approver" at bounding box center [250, 66] width 23 height 5
click at [253, 71] on li "Worker" at bounding box center [248, 72] width 25 height 7
click at [285, 64] on input at bounding box center [294, 67] width 50 height 7
click at [287, 72] on li "Ben O'B rien" at bounding box center [294, 74] width 50 height 7
type input "[PERSON_NAME]"
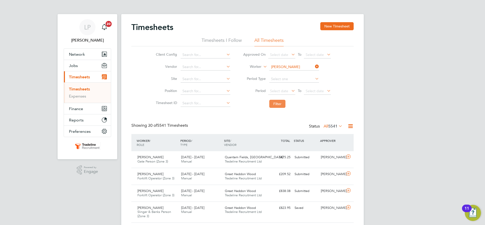
click at [279, 105] on button "Filter" at bounding box center [277, 104] width 16 height 8
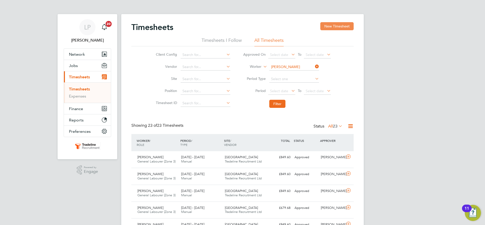
click at [338, 30] on button "New Timesheet" at bounding box center [336, 26] width 33 height 8
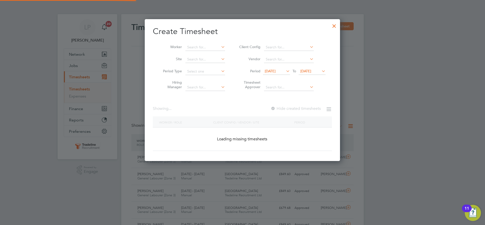
click at [214, 52] on li "Worker" at bounding box center [192, 47] width 79 height 12
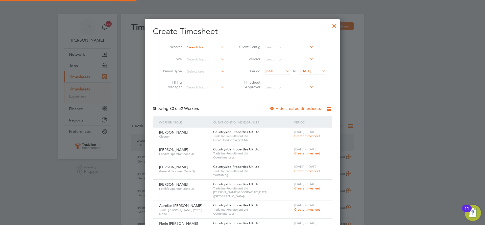
click at [212, 49] on input at bounding box center [205, 47] width 40 height 7
click at [199, 51] on li "Ben O'B rien" at bounding box center [205, 54] width 40 height 7
type input "[PERSON_NAME]"
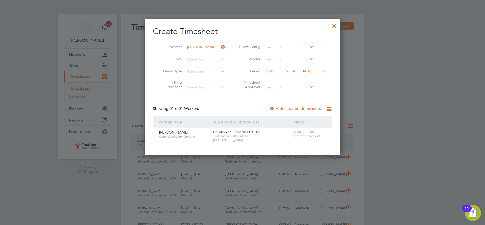
click at [303, 135] on span "Create timesheet" at bounding box center [307, 136] width 26 height 4
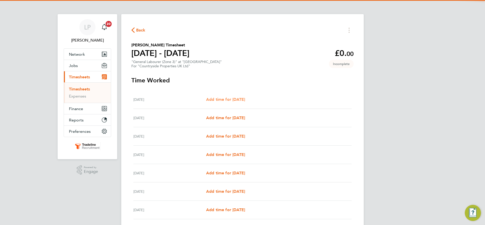
click at [230, 100] on span "Add time for [DATE]" at bounding box center [225, 99] width 39 height 5
select select "30"
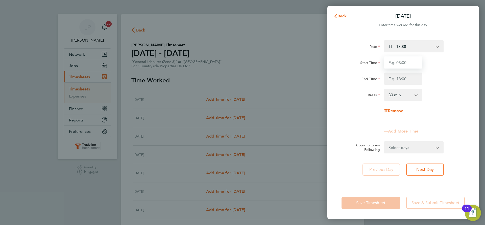
click at [410, 58] on input "Start Time" at bounding box center [403, 63] width 38 height 12
type input "07:00"
drag, startPoint x: 406, startPoint y: 80, endPoint x: 406, endPoint y: 83, distance: 3.5
click at [406, 80] on input "End Time" at bounding box center [403, 79] width 38 height 12
type input "16:30"
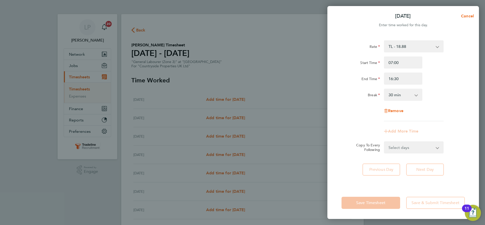
click at [434, 96] on div "Break 0 min 15 min 30 min 45 min 60 min 75 min 90 min" at bounding box center [402, 95] width 127 height 12
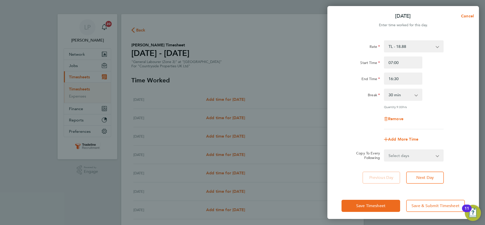
click at [412, 155] on select "Select days Day Weekday (Mon-Fri) Weekend (Sat-Sun) [DATE] [DATE] [DATE] [DATE]…" at bounding box center [410, 155] width 53 height 11
select select "WEEKDAY"
click at [384, 150] on select "Select days Day Weekday (Mon-Fri) Weekend (Sat-Sun) [DATE] [DATE] [DATE] [DATE]…" at bounding box center [410, 155] width 53 height 11
select select "[DATE]"
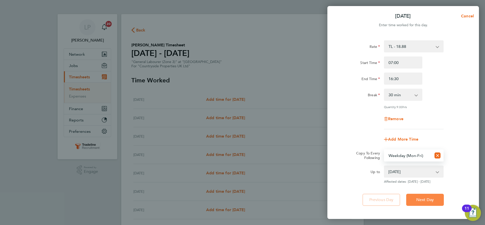
click at [425, 198] on span "Next Day" at bounding box center [424, 200] width 17 height 5
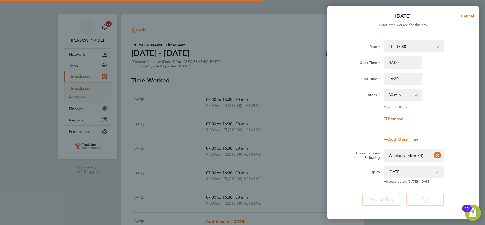
select select "30"
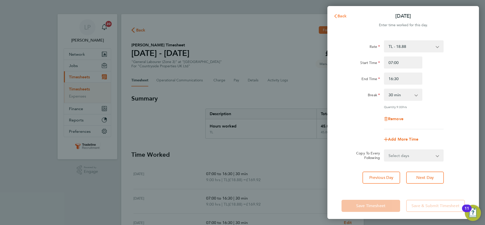
click at [340, 16] on span "Back" at bounding box center [341, 16] width 9 height 5
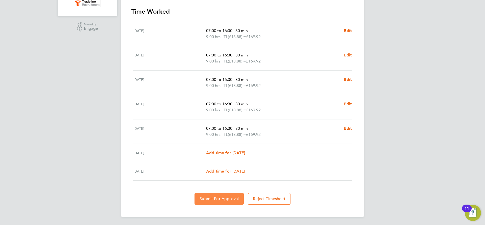
drag, startPoint x: 226, startPoint y: 194, endPoint x: 222, endPoint y: 195, distance: 3.8
click at [225, 195] on button "Submit For Approval" at bounding box center [218, 199] width 49 height 12
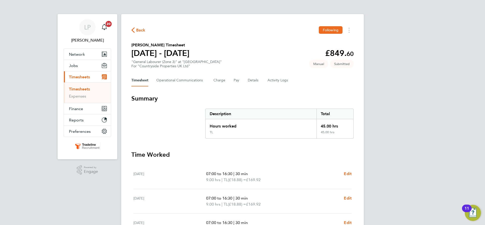
click at [85, 92] on li "Timesheets" at bounding box center [88, 90] width 38 height 7
click at [85, 88] on link "Timesheets" at bounding box center [79, 89] width 21 height 5
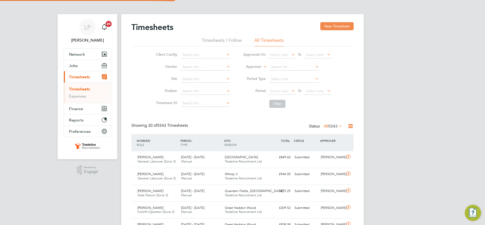
click at [336, 26] on button "New Timesheet" at bounding box center [336, 26] width 33 height 8
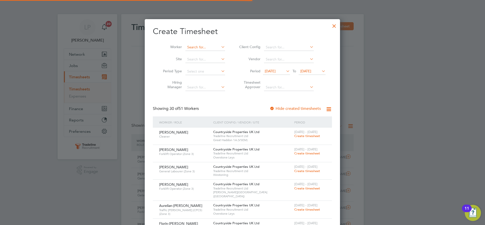
click at [197, 46] on input at bounding box center [205, 47] width 40 height 7
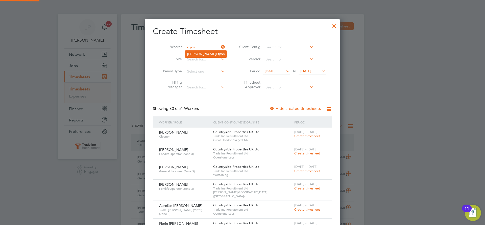
click at [216, 54] on b "Dyos" at bounding box center [220, 54] width 8 height 4
type input "[PERSON_NAME]"
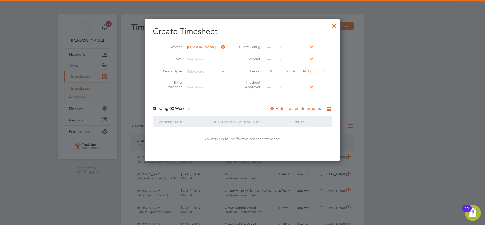
click at [274, 110] on div at bounding box center [271, 109] width 5 height 5
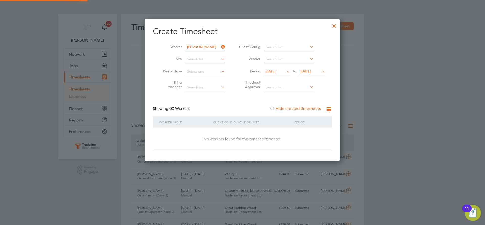
click at [311, 70] on span "[DATE]" at bounding box center [305, 71] width 11 height 5
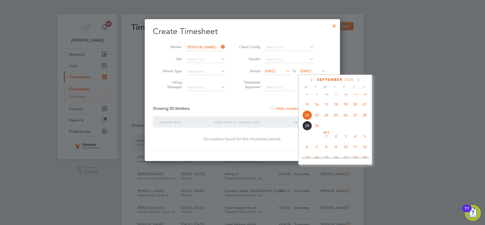
click at [327, 141] on span "Oct 1" at bounding box center [326, 137] width 10 height 10
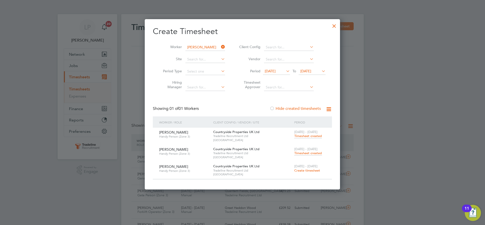
click at [310, 155] on span "Timesheet created" at bounding box center [308, 153] width 28 height 5
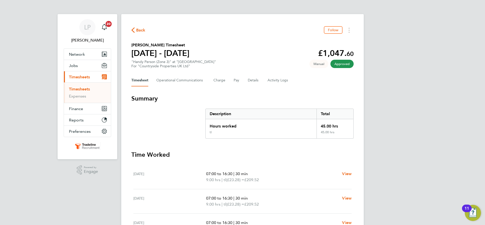
drag, startPoint x: 85, startPoint y: 88, endPoint x: 97, endPoint y: 88, distance: 11.9
click at [85, 88] on link "Timesheets" at bounding box center [79, 89] width 21 height 5
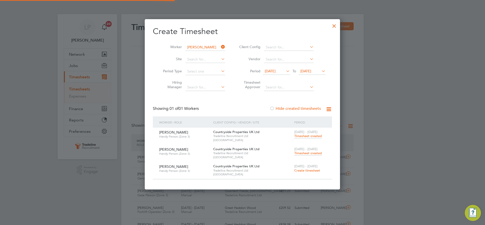
scroll to position [13, 44]
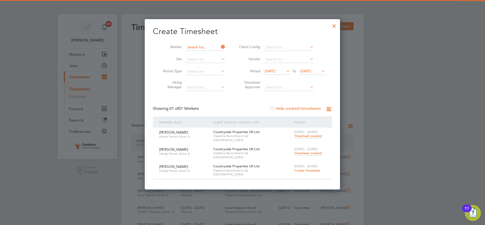
click at [205, 47] on input at bounding box center [205, 47] width 40 height 7
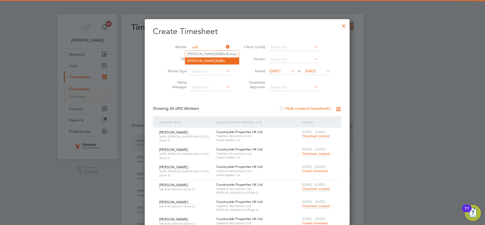
click at [216, 61] on b "Udil" at bounding box center [219, 61] width 7 height 4
type input "[PERSON_NAME]"
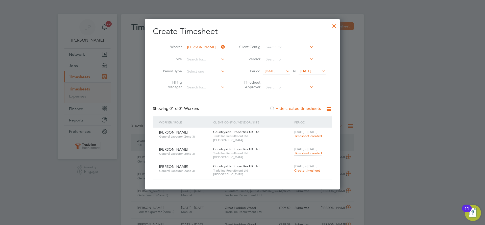
click at [311, 153] on span "Timesheet created" at bounding box center [308, 153] width 28 height 5
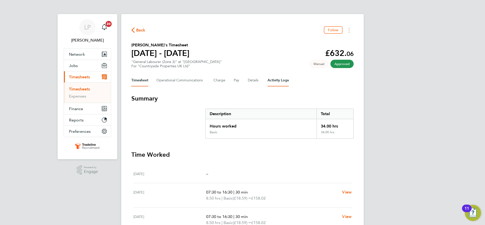
click at [268, 80] on Logs-tab "Activity Logs" at bounding box center [277, 80] width 21 height 12
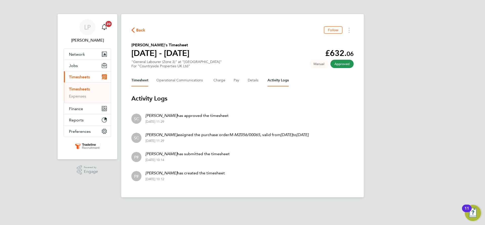
click at [139, 82] on button "Timesheet" at bounding box center [139, 80] width 17 height 12
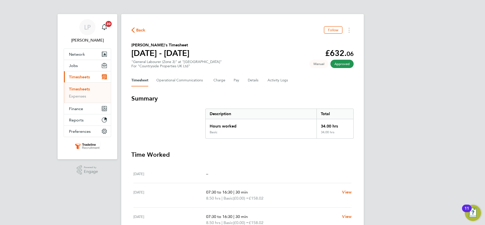
drag, startPoint x: 87, startPoint y: 89, endPoint x: 140, endPoint y: 92, distance: 53.6
click at [87, 89] on link "Timesheets" at bounding box center [79, 89] width 21 height 5
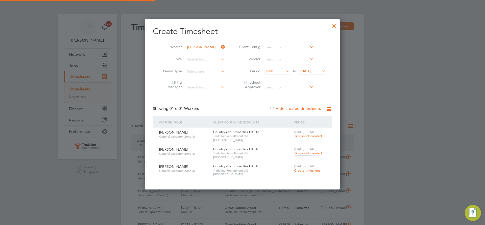
scroll to position [13, 44]
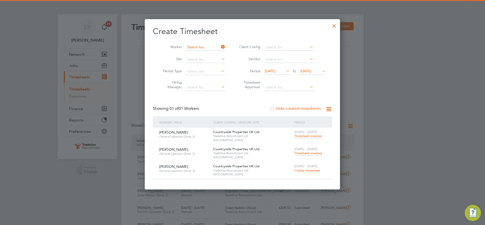
click at [190, 47] on input at bounding box center [205, 47] width 40 height 7
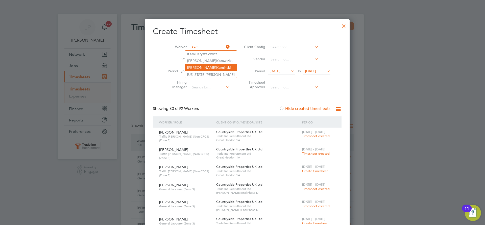
click at [211, 68] on li "Robert Kam inski" at bounding box center [211, 67] width 52 height 7
type input "Robert Kaminski"
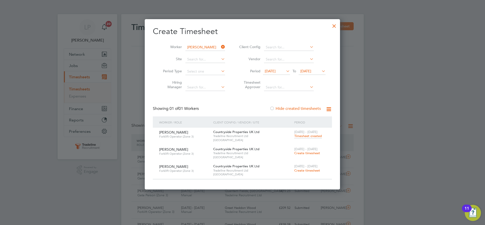
click at [309, 153] on span "Create timesheet" at bounding box center [307, 153] width 26 height 4
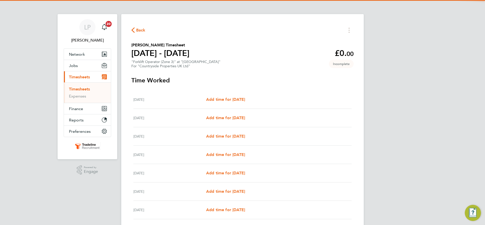
click at [239, 96] on div "Mon 22 Sep Add time for Mon 22 Sep Add time for Mon 22 Sep" at bounding box center [242, 100] width 218 height 18
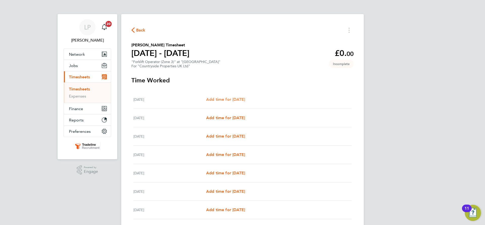
click at [238, 98] on span "Add time for [DATE]" at bounding box center [225, 99] width 39 height 5
select select "30"
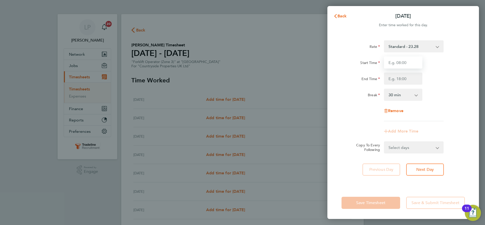
drag, startPoint x: 410, startPoint y: 59, endPoint x: 410, endPoint y: 66, distance: 6.6
click at [410, 59] on input "Start Time" at bounding box center [403, 63] width 38 height 12
type input "07:00"
drag, startPoint x: 409, startPoint y: 82, endPoint x: 409, endPoint y: 85, distance: 3.0
click at [409, 82] on input "End Time" at bounding box center [403, 79] width 38 height 12
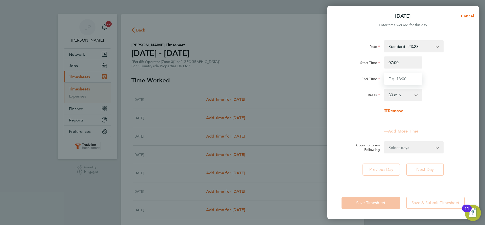
type input "16:30"
click at [445, 141] on form "Rate Standard - 23.28 Start Time 07:00 End Time 16:30 Break 0 min 15 min 30 min…" at bounding box center [402, 96] width 123 height 113
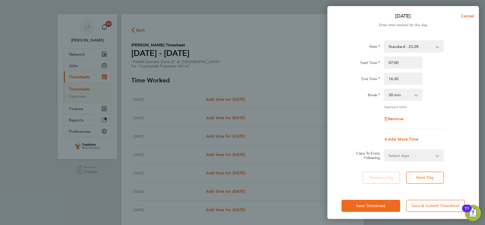
drag, startPoint x: 426, startPoint y: 158, endPoint x: 429, endPoint y: 152, distance: 6.9
click at [426, 158] on select "Select days Day Weekday (Mon-Fri) Weekend (Sat-Sun) [DATE] [DATE] [DATE] [DATE]…" at bounding box center [410, 155] width 53 height 11
select select "WEEKDAY"
click at [384, 150] on select "Select days Day Weekday (Mon-Fri) Weekend (Sat-Sun) [DATE] [DATE] [DATE] [DATE]…" at bounding box center [410, 155] width 53 height 11
select select "[DATE]"
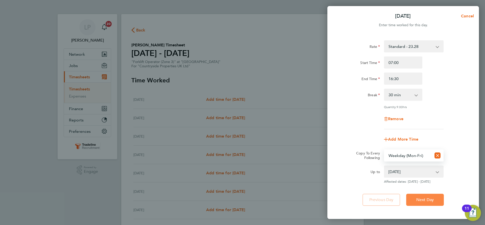
click at [424, 198] on span "Next Day" at bounding box center [424, 200] width 17 height 5
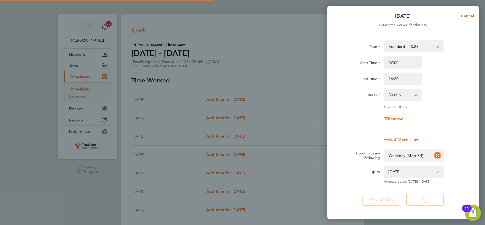
select select "30"
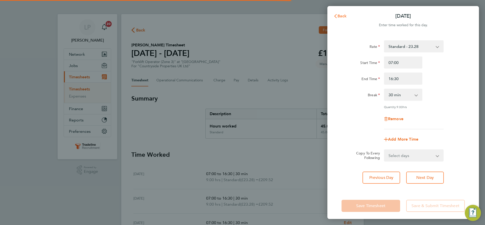
click at [343, 12] on button "Back" at bounding box center [339, 16] width 23 height 10
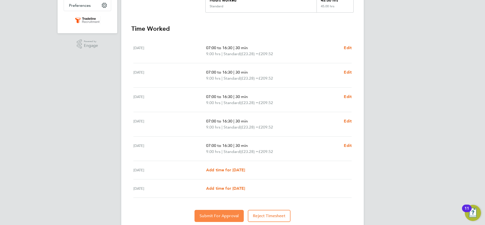
click at [218, 217] on span "Submit For Approval" at bounding box center [218, 216] width 39 height 5
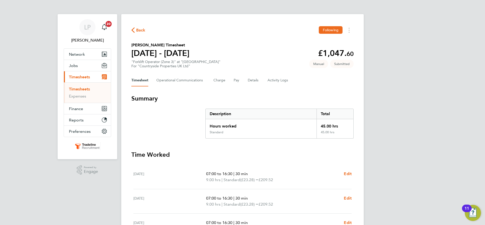
click at [84, 90] on link "Timesheets" at bounding box center [79, 89] width 21 height 5
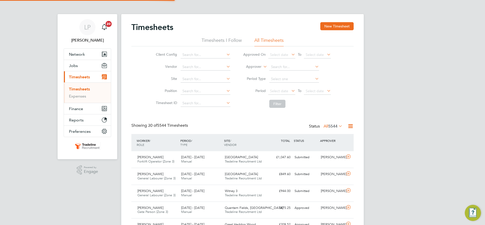
scroll to position [13, 44]
click at [325, 27] on button "New Timesheet" at bounding box center [336, 26] width 33 height 8
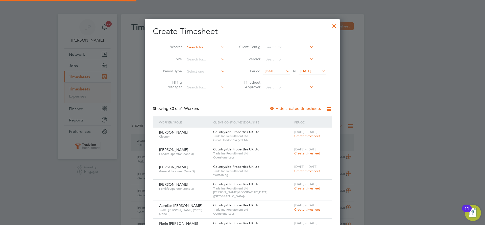
click at [202, 49] on input at bounding box center [205, 47] width 40 height 7
click at [203, 53] on b "Coly" at bounding box center [203, 54] width 8 height 4
type input "Lassana Coly"
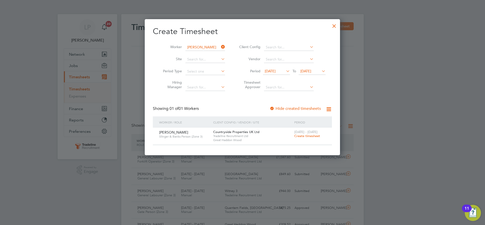
click at [305, 136] on span "Create timesheet" at bounding box center [307, 136] width 26 height 4
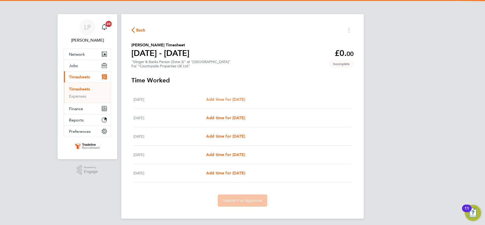
click at [244, 98] on span "Add time for [DATE]" at bounding box center [225, 99] width 39 height 5
select select "30"
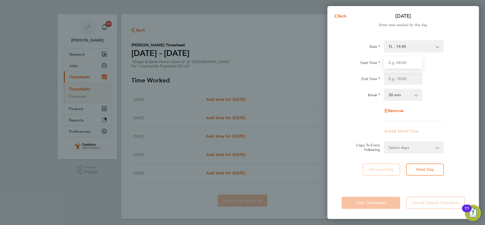
click at [402, 64] on input "Start Time" at bounding box center [403, 63] width 38 height 12
type input "07:00"
click at [407, 78] on input "End Time" at bounding box center [403, 79] width 38 height 12
type input "16:30"
click at [453, 95] on div "Break 0 min 15 min 30 min 45 min 60 min 75 min 90 min" at bounding box center [402, 95] width 127 height 12
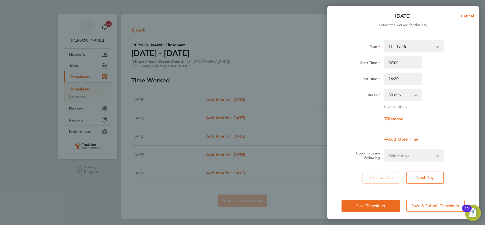
click at [419, 155] on select "Select days Day Tuesday Wednesday Thursday Friday" at bounding box center [410, 155] width 53 height 11
select select "DAY"
click at [384, 150] on select "Select days Day Tuesday Wednesday Thursday Friday" at bounding box center [410, 155] width 53 height 11
select select "2025-09-26"
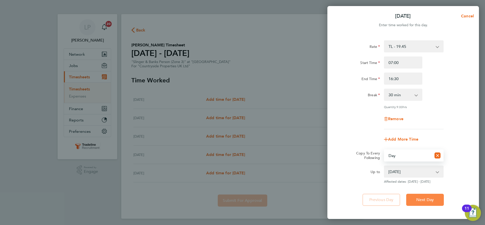
click at [425, 201] on span "Next Day" at bounding box center [424, 200] width 17 height 5
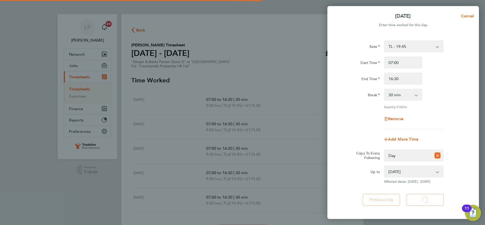
select select "30"
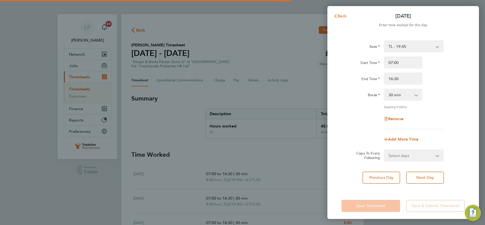
click at [339, 17] on span "Back" at bounding box center [341, 16] width 9 height 5
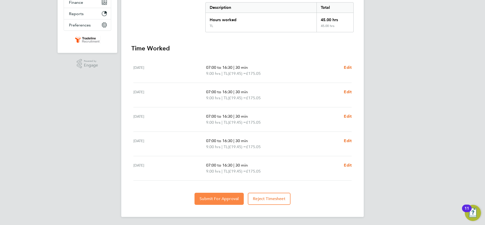
click at [214, 193] on button "Submit For Approval" at bounding box center [218, 199] width 49 height 12
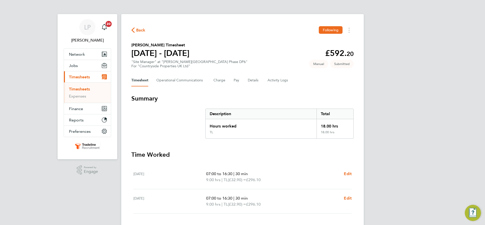
scroll to position [33, 0]
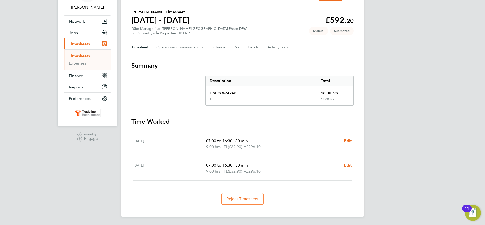
click at [83, 58] on link "Timesheets" at bounding box center [79, 56] width 21 height 5
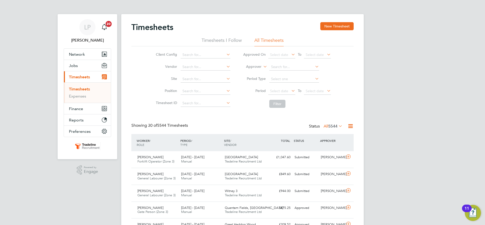
click at [258, 66] on label "Approver" at bounding box center [250, 66] width 23 height 5
click at [258, 70] on li "Worker" at bounding box center [248, 72] width 25 height 7
click at [350, 27] on button "New Timesheet" at bounding box center [336, 26] width 33 height 8
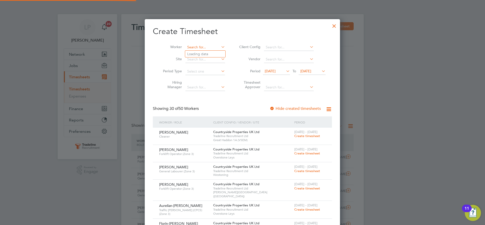
click at [203, 45] on input at bounding box center [205, 47] width 40 height 7
click at [201, 56] on b "Coly" at bounding box center [203, 54] width 8 height 4
type input "Lassana Coly"
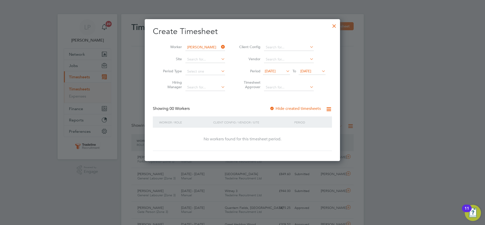
click at [272, 108] on div at bounding box center [271, 109] width 5 height 5
click at [311, 71] on span "[DATE]" at bounding box center [305, 71] width 11 height 5
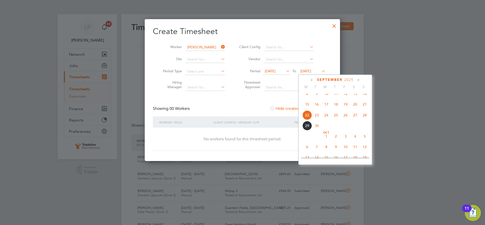
click at [339, 141] on span "2" at bounding box center [336, 137] width 10 height 10
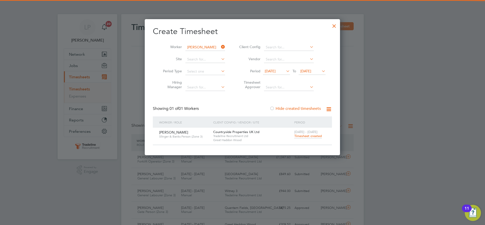
click at [311, 135] on span "Timesheet created" at bounding box center [308, 136] width 28 height 5
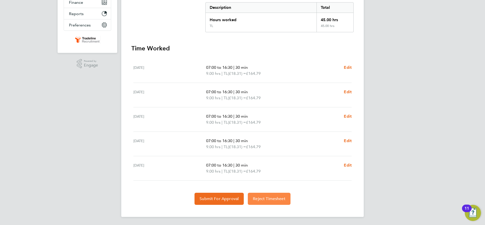
click at [256, 203] on button "Reject Timesheet" at bounding box center [269, 199] width 43 height 12
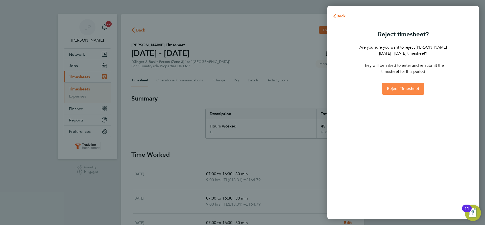
click at [404, 87] on span "Reject Timesheet" at bounding box center [403, 88] width 33 height 5
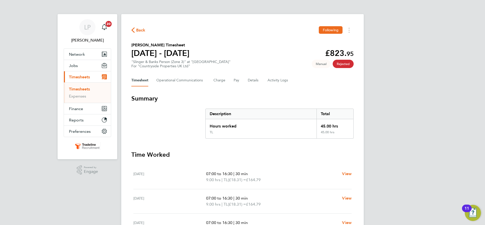
drag, startPoint x: 81, startPoint y: 90, endPoint x: 274, endPoint y: 55, distance: 196.9
click at [81, 90] on link "Timesheets" at bounding box center [79, 89] width 21 height 5
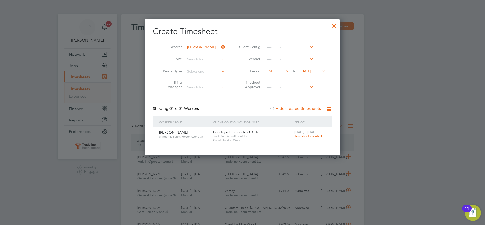
click at [300, 138] on div "22 - 28 Sep 2025 Timesheet created" at bounding box center [310, 135] width 34 height 14
click at [304, 138] on div "22 - 28 Sep 2025 Timesheet created" at bounding box center [310, 135] width 34 height 14
click at [297, 137] on span "Timesheet created" at bounding box center [308, 136] width 28 height 5
